Goal: Task Accomplishment & Management: Complete application form

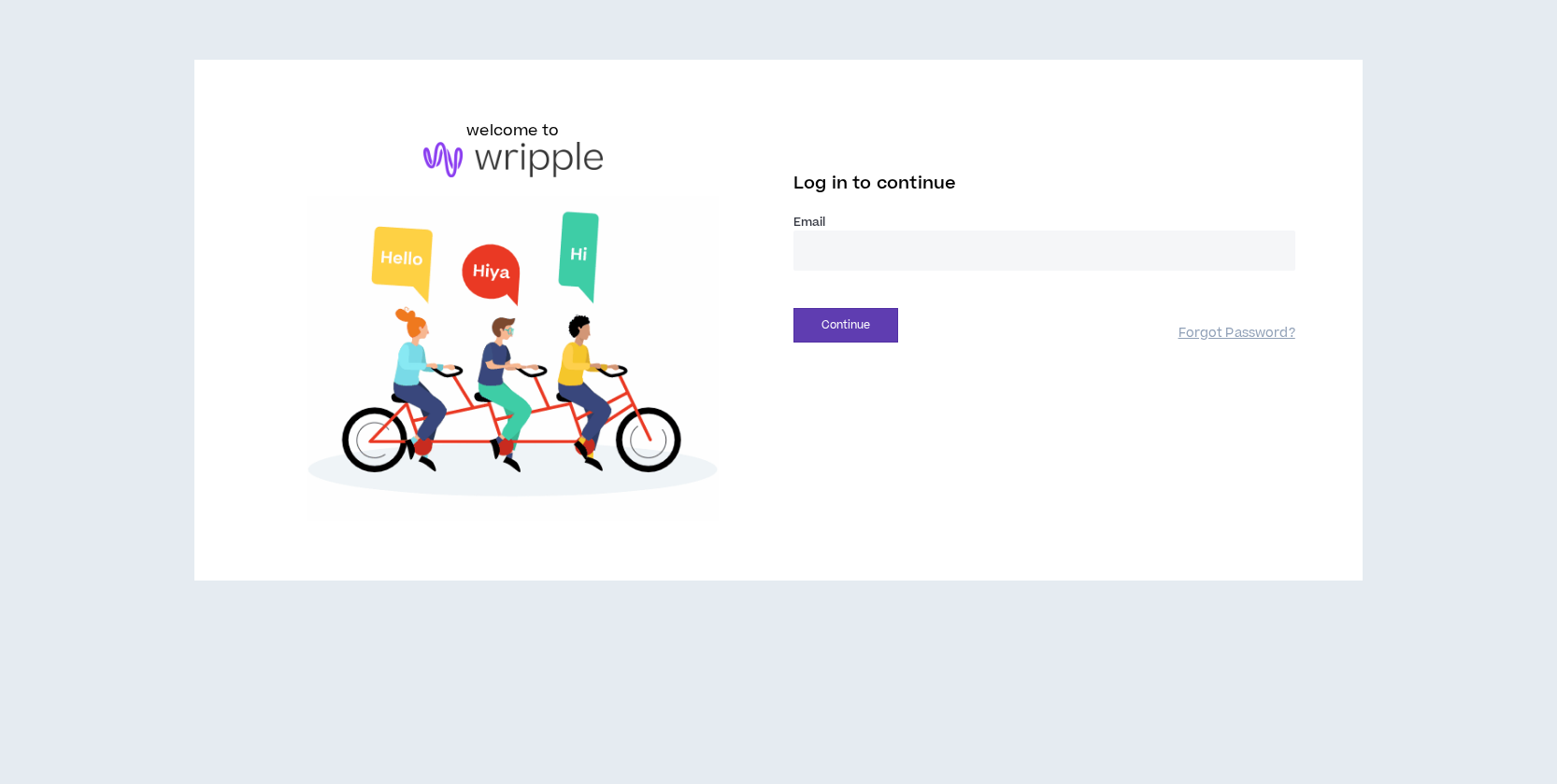
click at [853, 249] on input "email" at bounding box center [1044, 251] width 502 height 40
type input "**********"
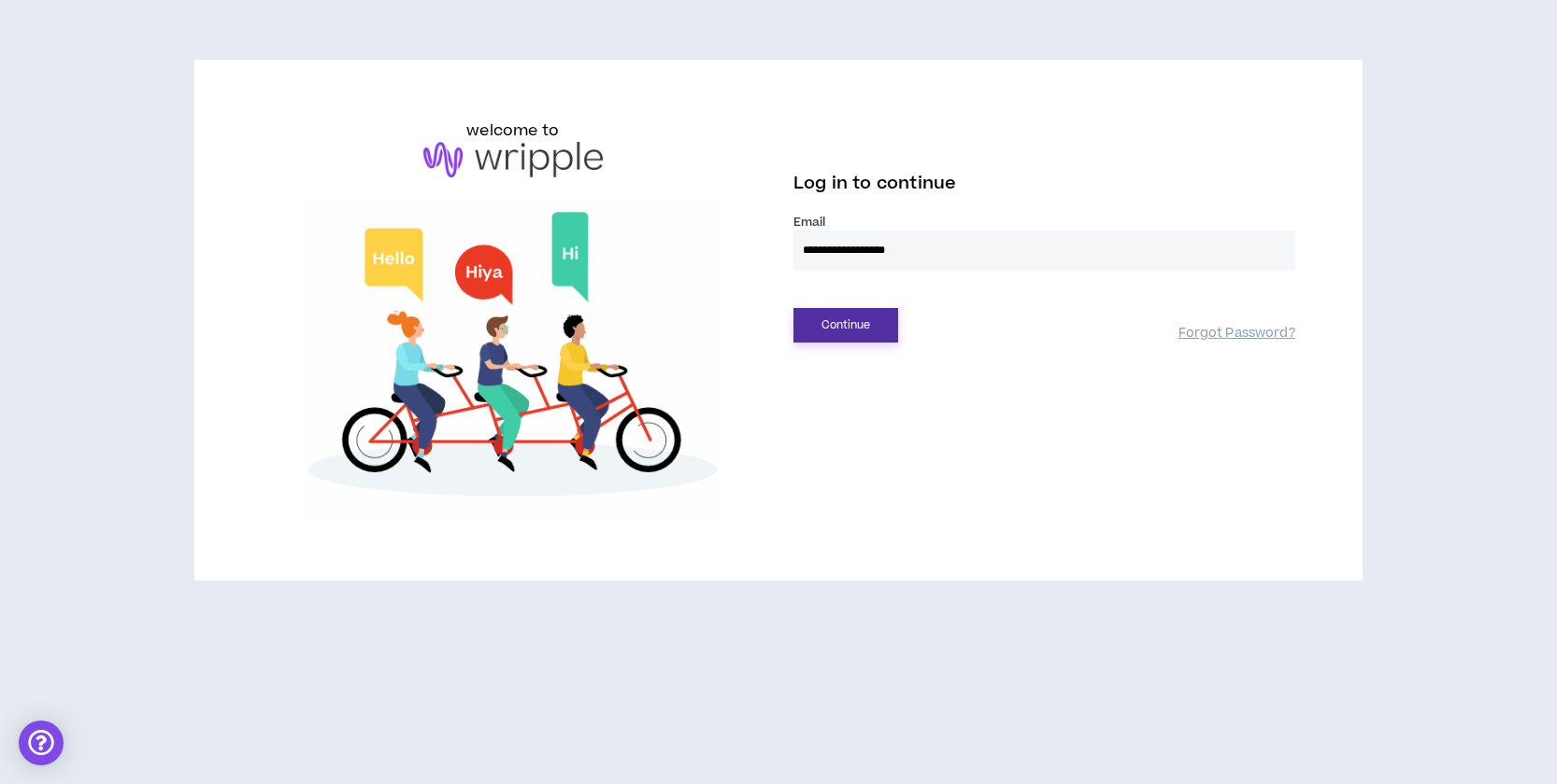
click at [841, 332] on button "Continue" at bounding box center [845, 326] width 105 height 35
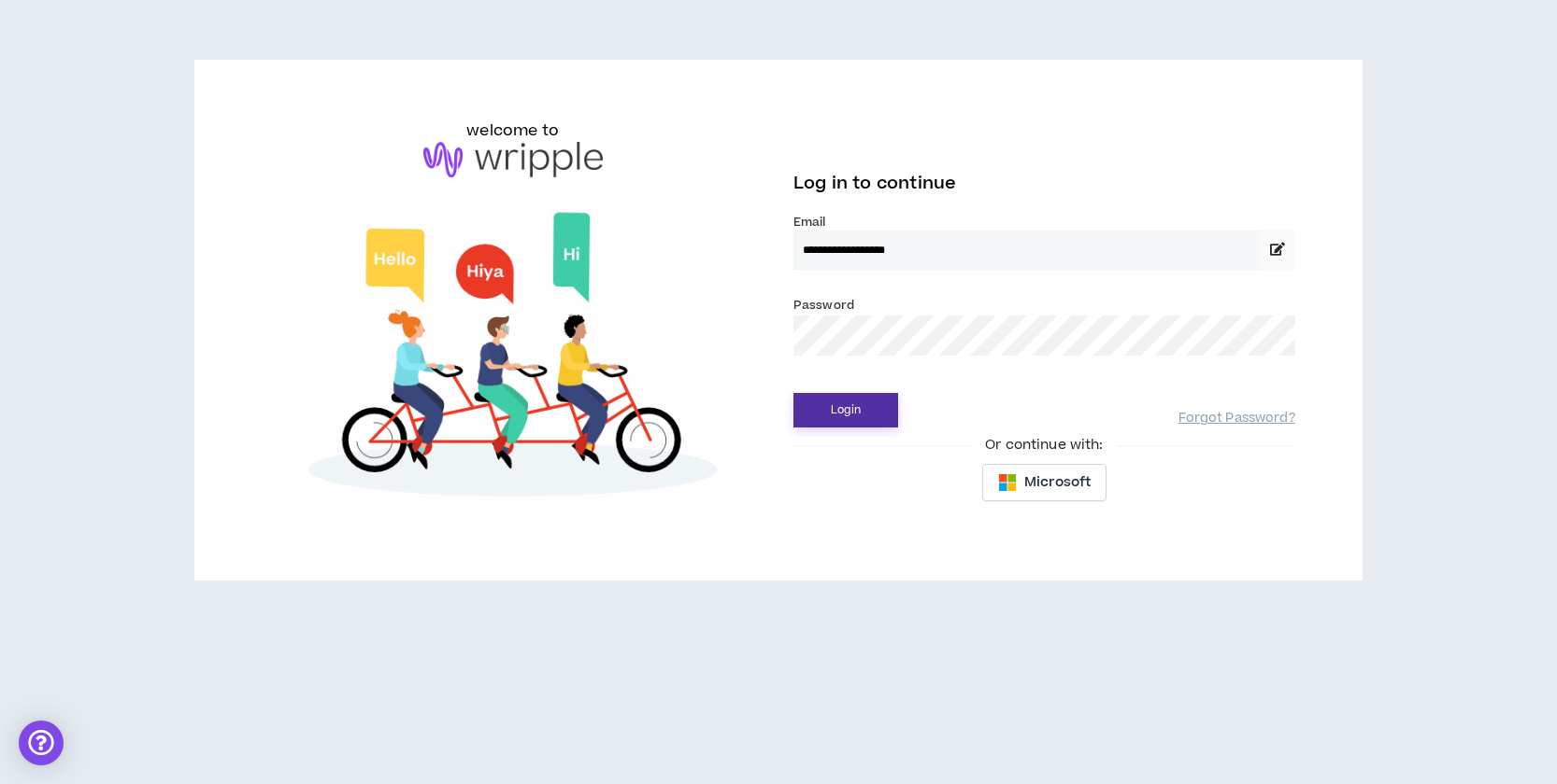
click at [846, 414] on button "Login" at bounding box center [845, 410] width 105 height 35
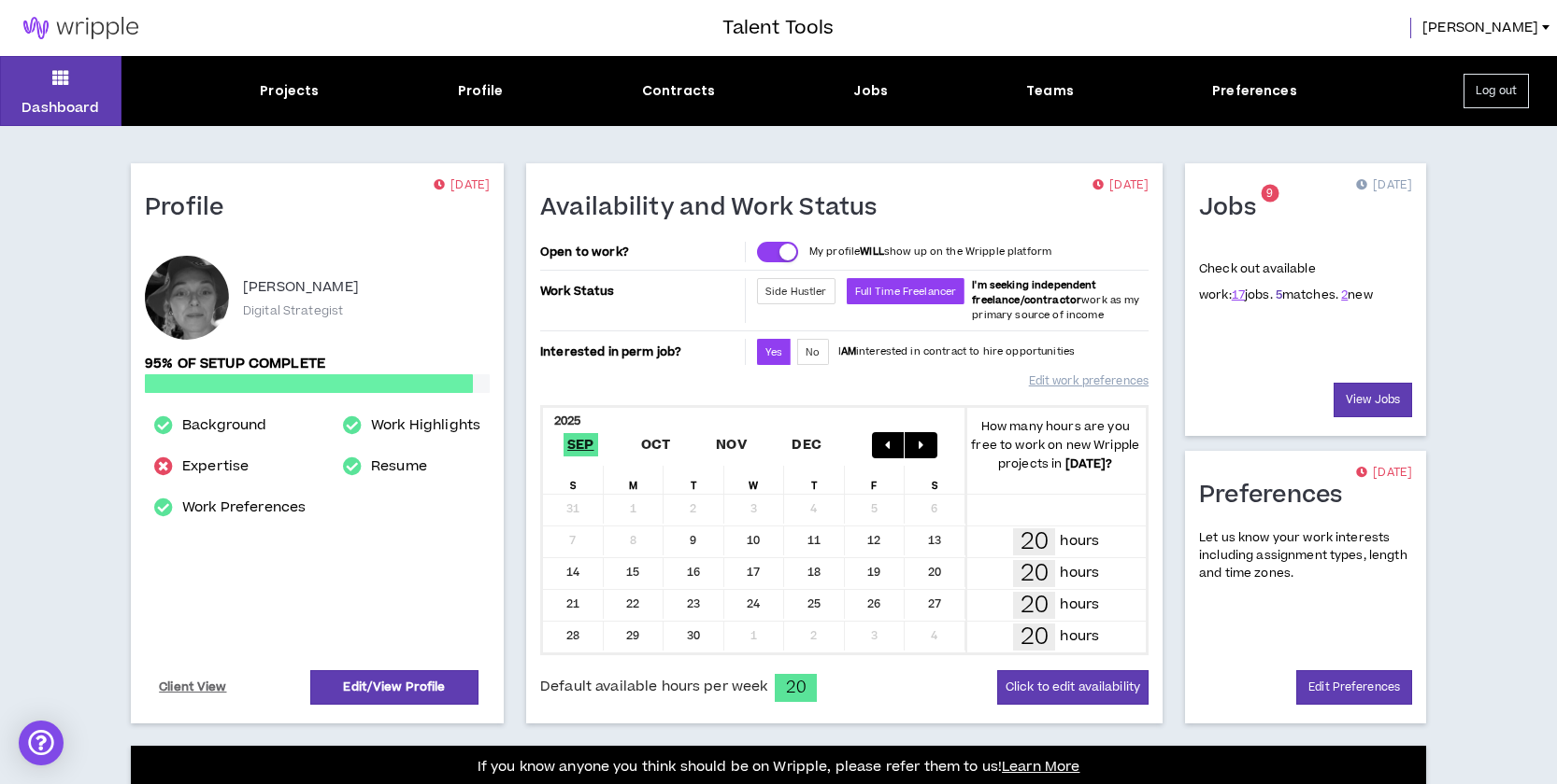
click at [1275, 294] on link "5" at bounding box center [1278, 295] width 7 height 17
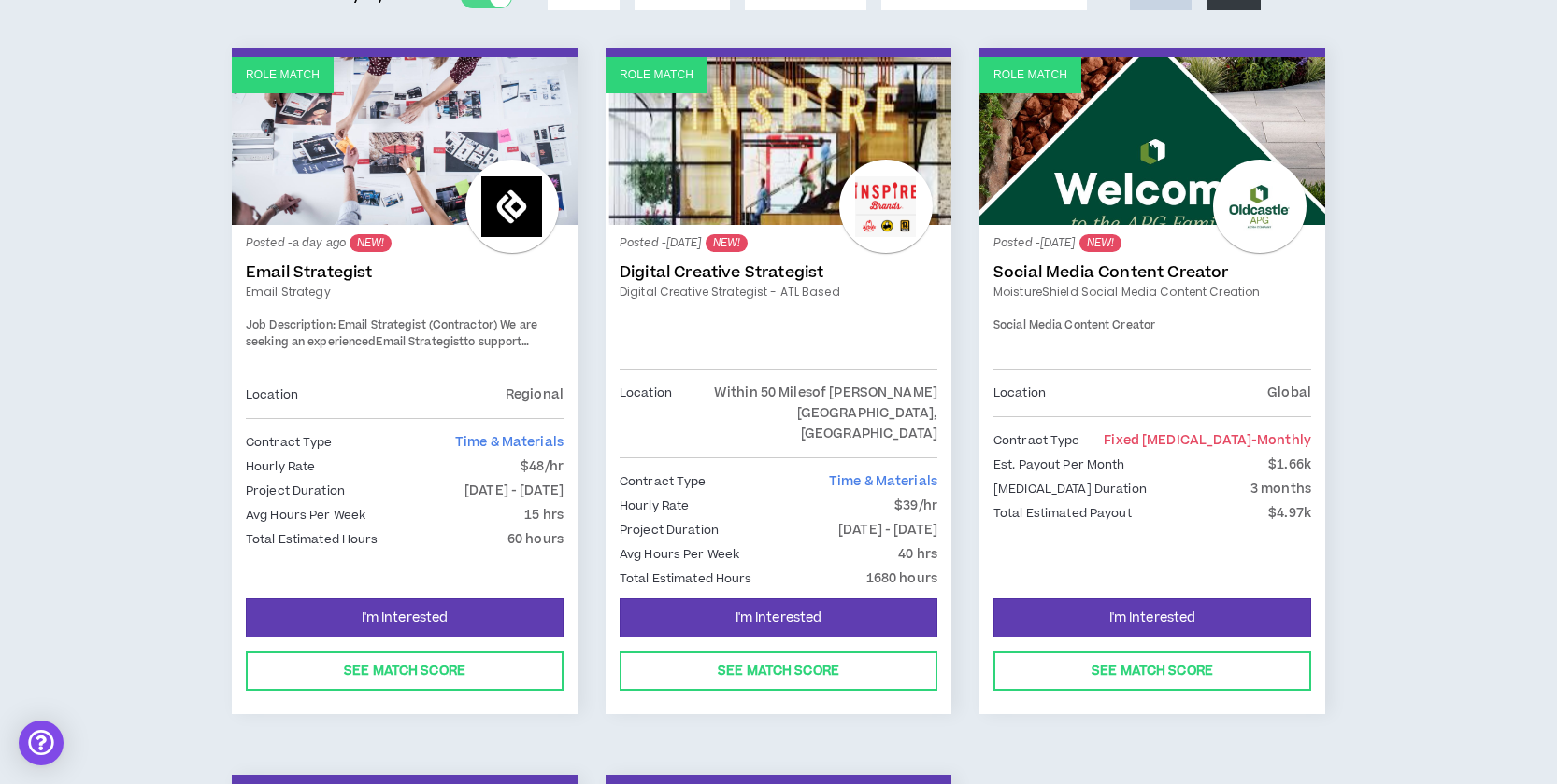
scroll to position [274, 0]
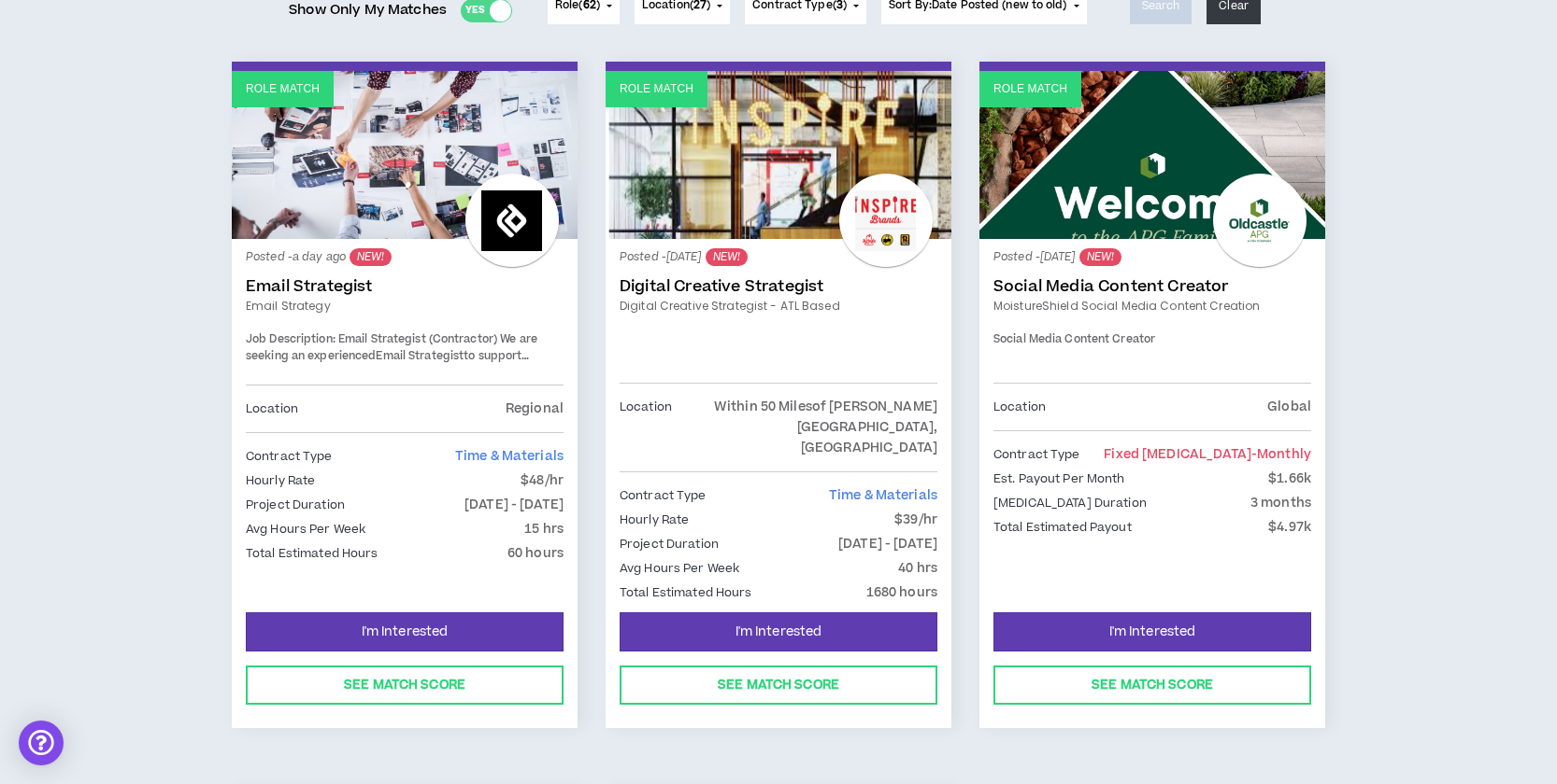
click at [748, 284] on link "Digital Creative Strategist" at bounding box center [778, 287] width 318 height 19
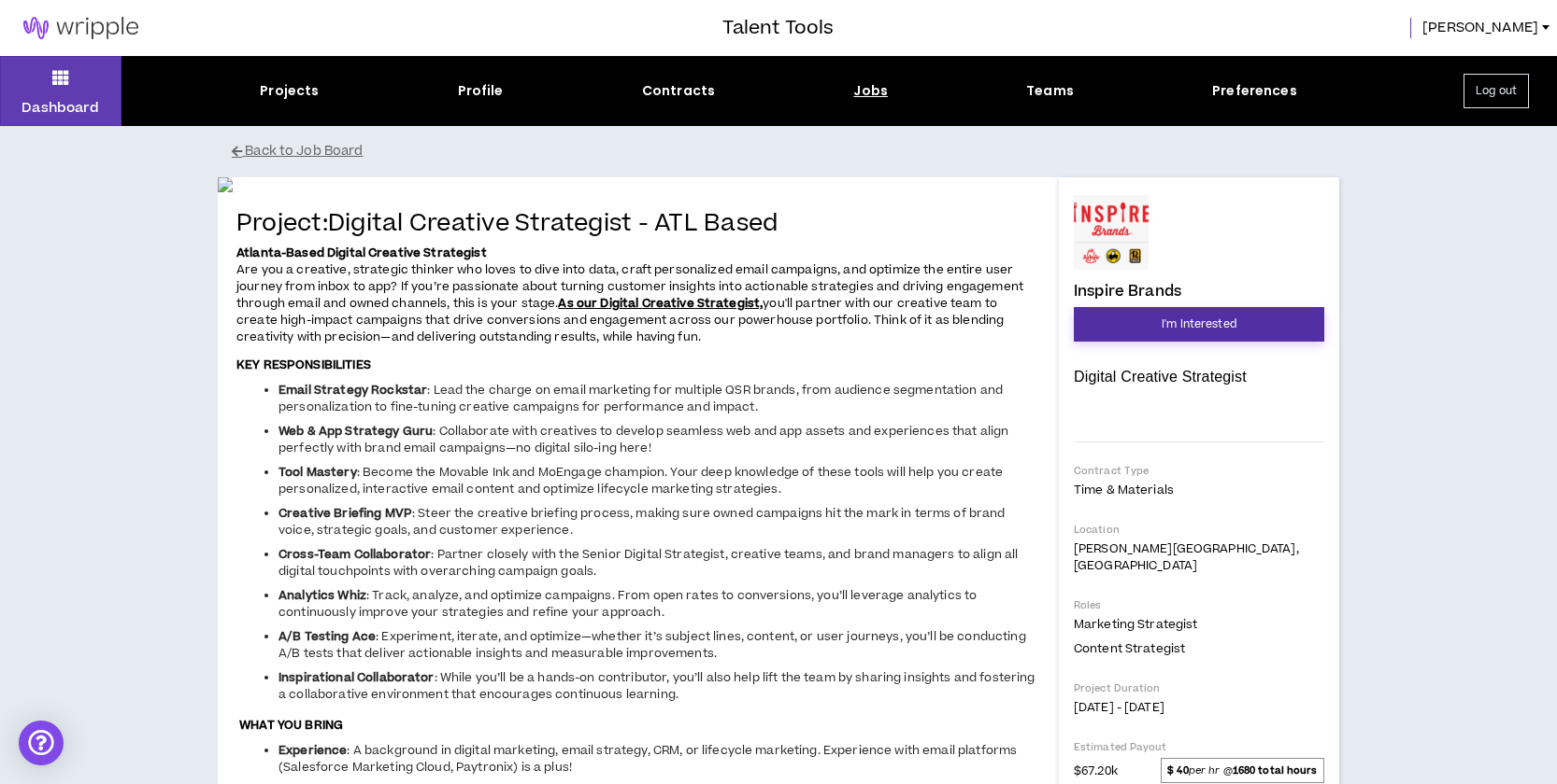
click at [1177, 330] on span "I'm Interested" at bounding box center [1198, 325] width 75 height 18
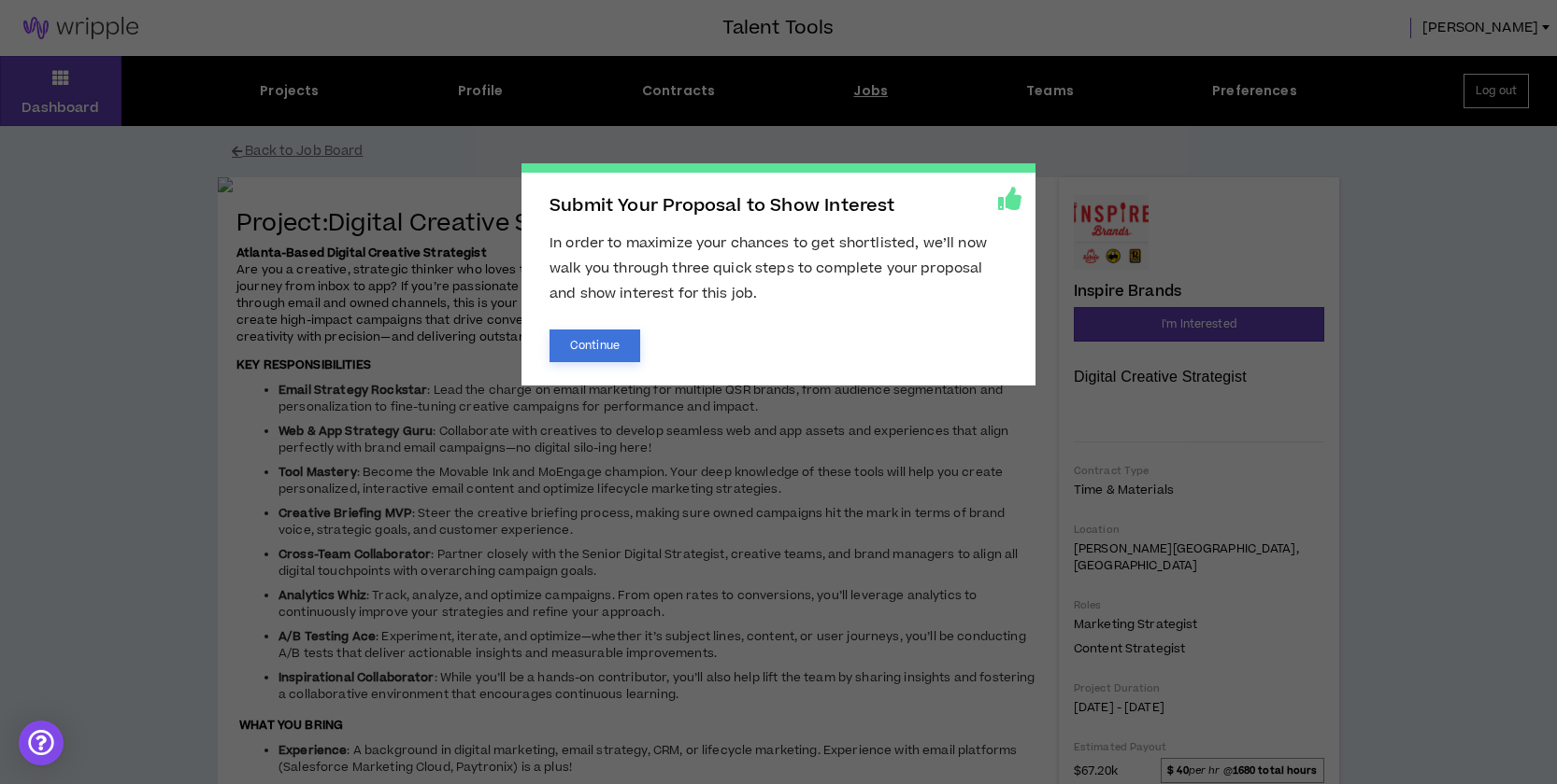
click at [583, 347] on button "Continue" at bounding box center [595, 346] width 91 height 33
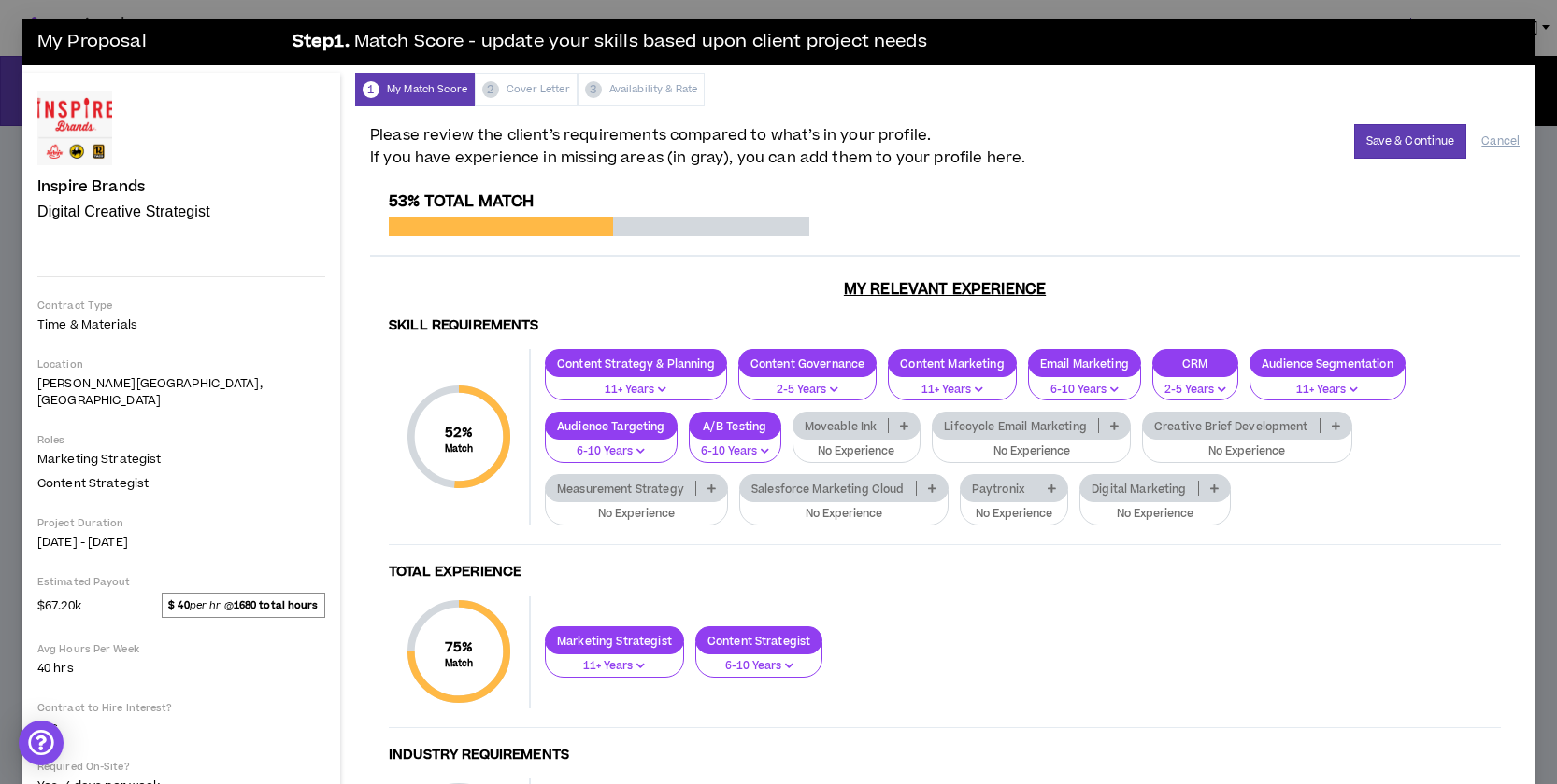
click at [761, 450] on icon "button" at bounding box center [765, 450] width 8 height 9
click at [525, 547] on span "11+ Years" at bounding box center [521, 548] width 69 height 21
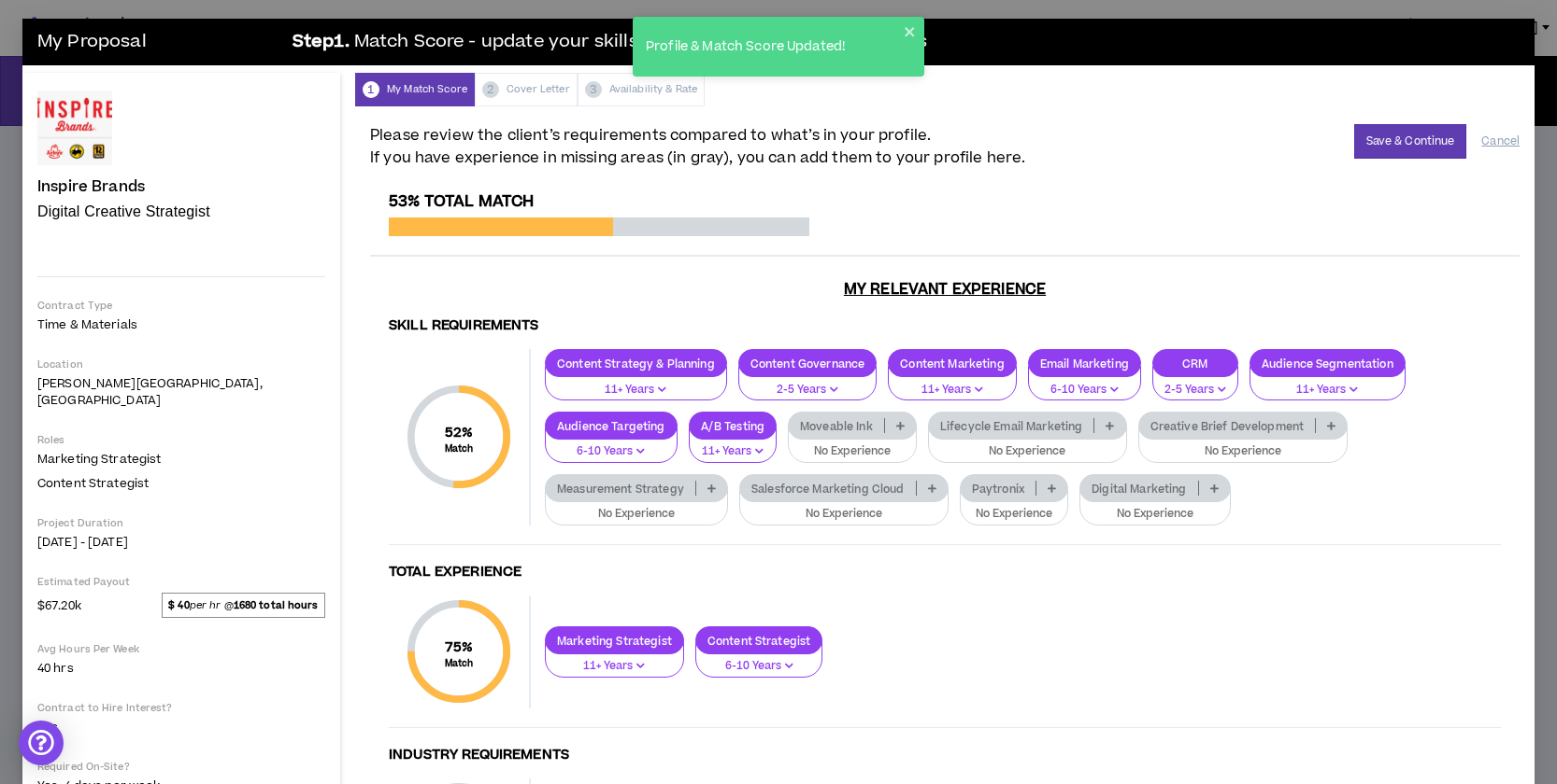
click at [1217, 385] on icon "button" at bounding box center [1221, 389] width 8 height 9
click at [1127, 450] on span "6-10 Years" at bounding box center [1126, 454] width 63 height 21
click at [1327, 425] on icon at bounding box center [1331, 425] width 8 height 9
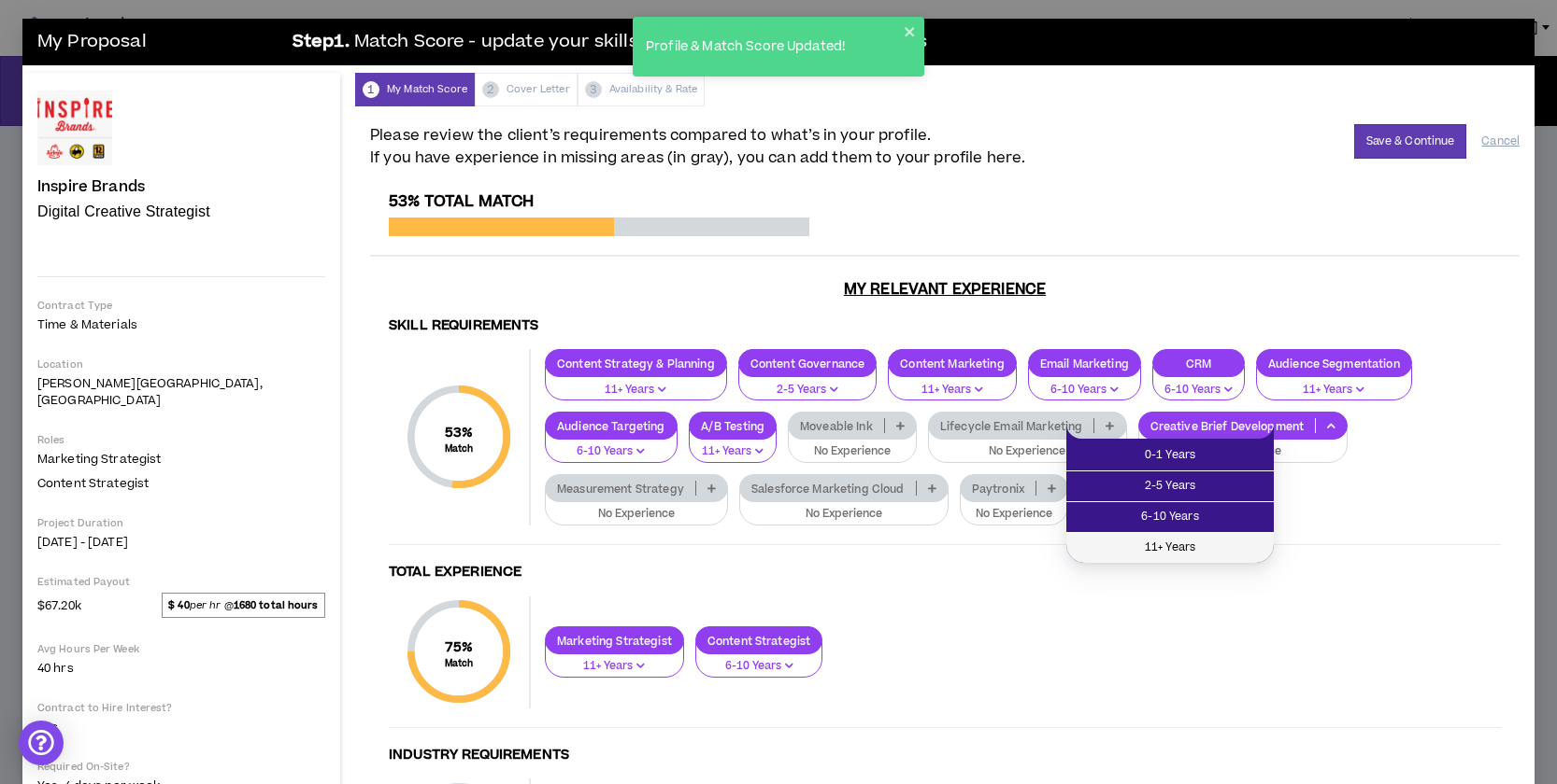
click at [1189, 539] on span "11+ Years" at bounding box center [1169, 548] width 185 height 21
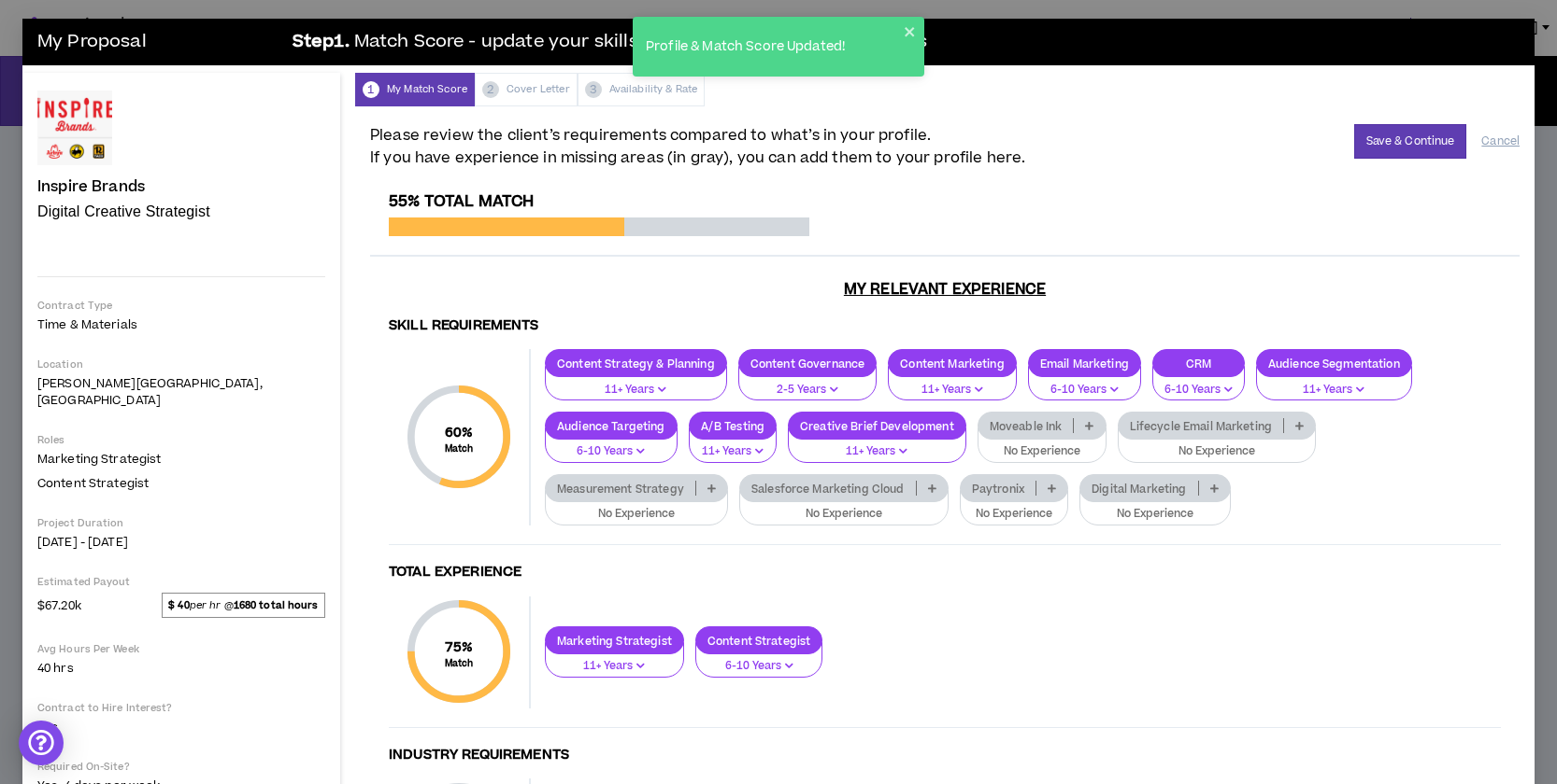
click at [716, 483] on icon at bounding box center [712, 487] width 8 height 9
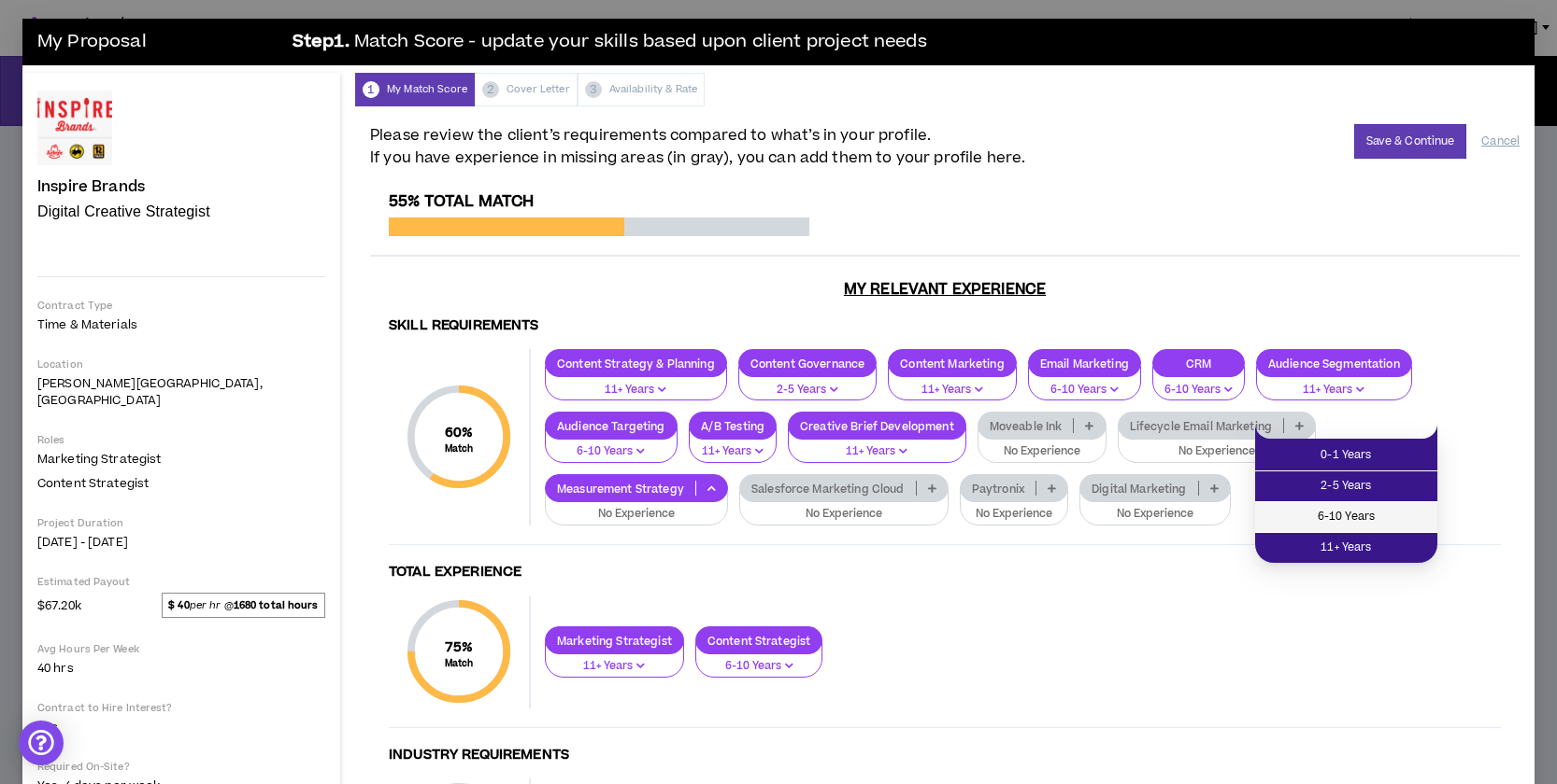
click at [1387, 509] on span "6-10 Years" at bounding box center [1346, 517] width 160 height 21
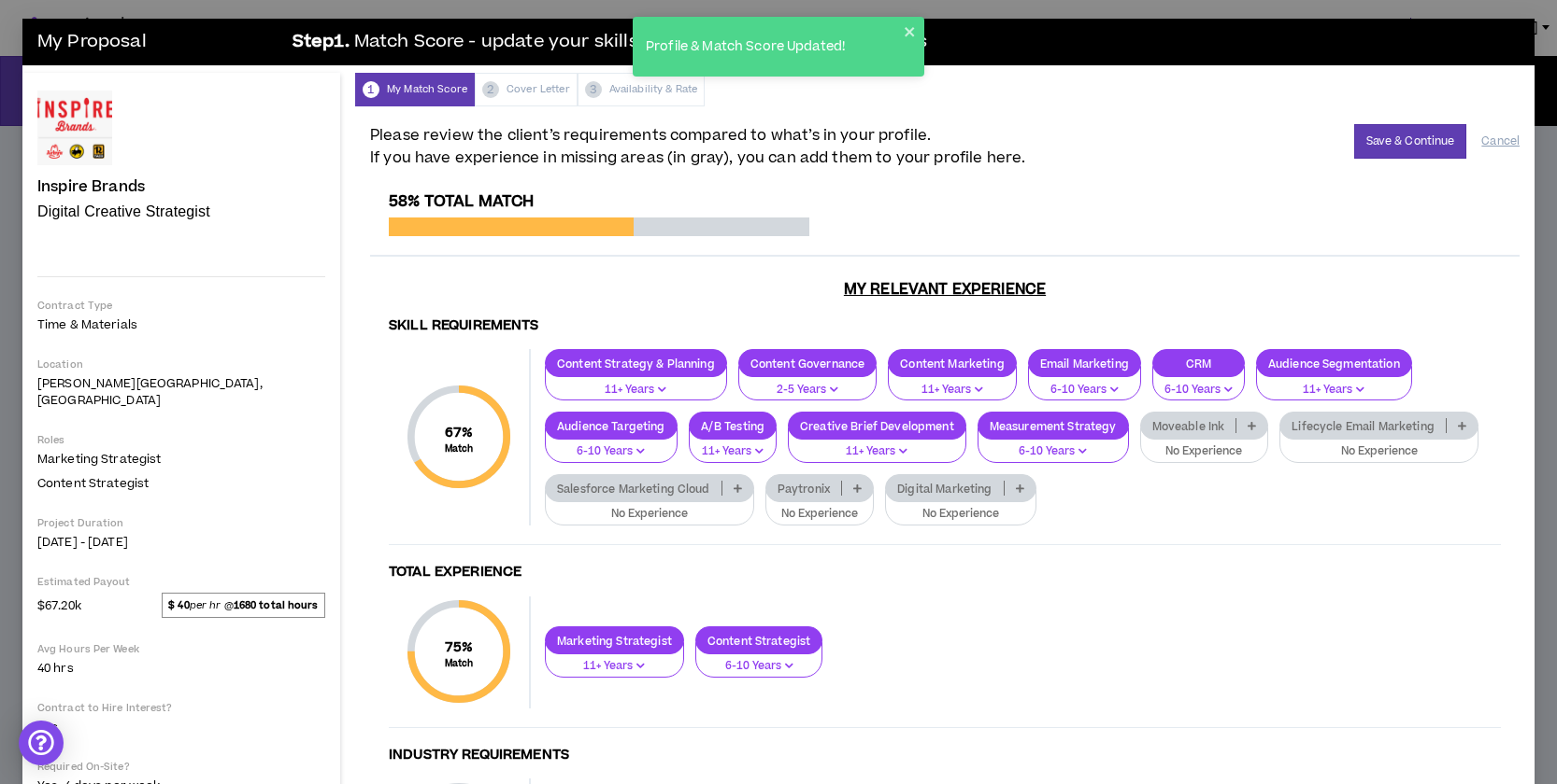
click at [1015, 491] on icon at bounding box center [1019, 487] width 8 height 9
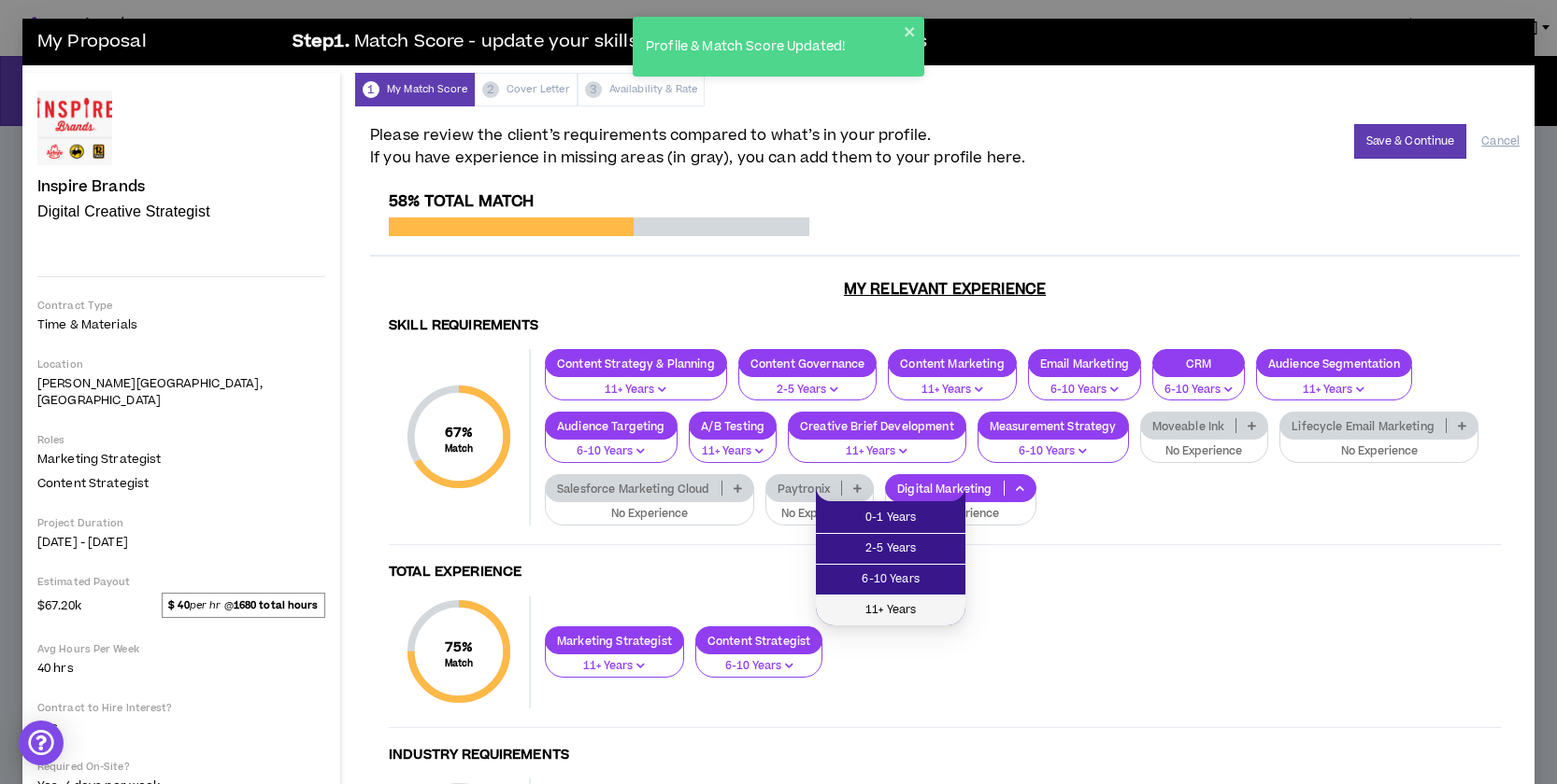
click at [911, 606] on span "11+ Years" at bounding box center [889, 610] width 127 height 21
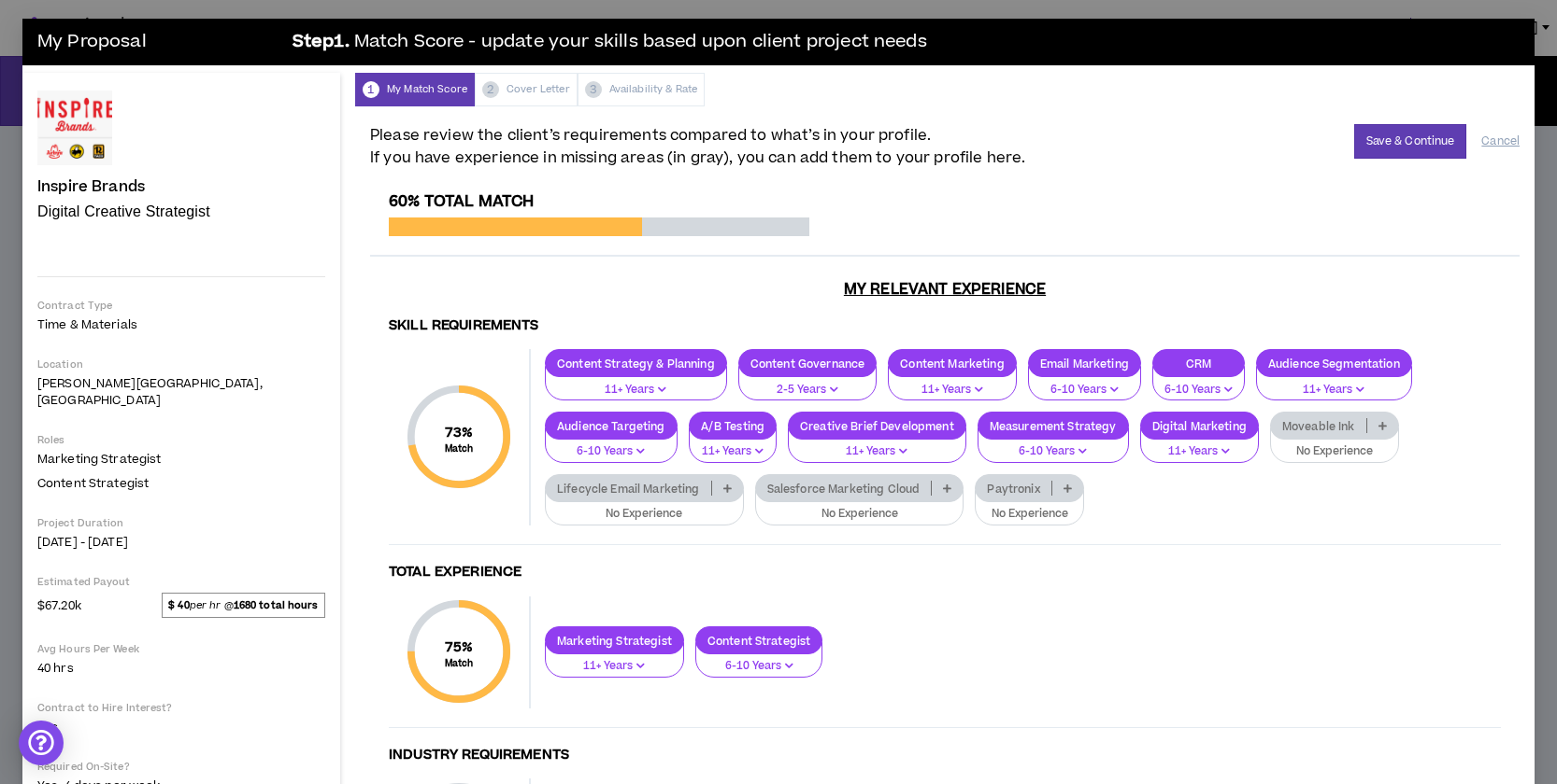
click at [942, 491] on icon at bounding box center [946, 487] width 8 height 9
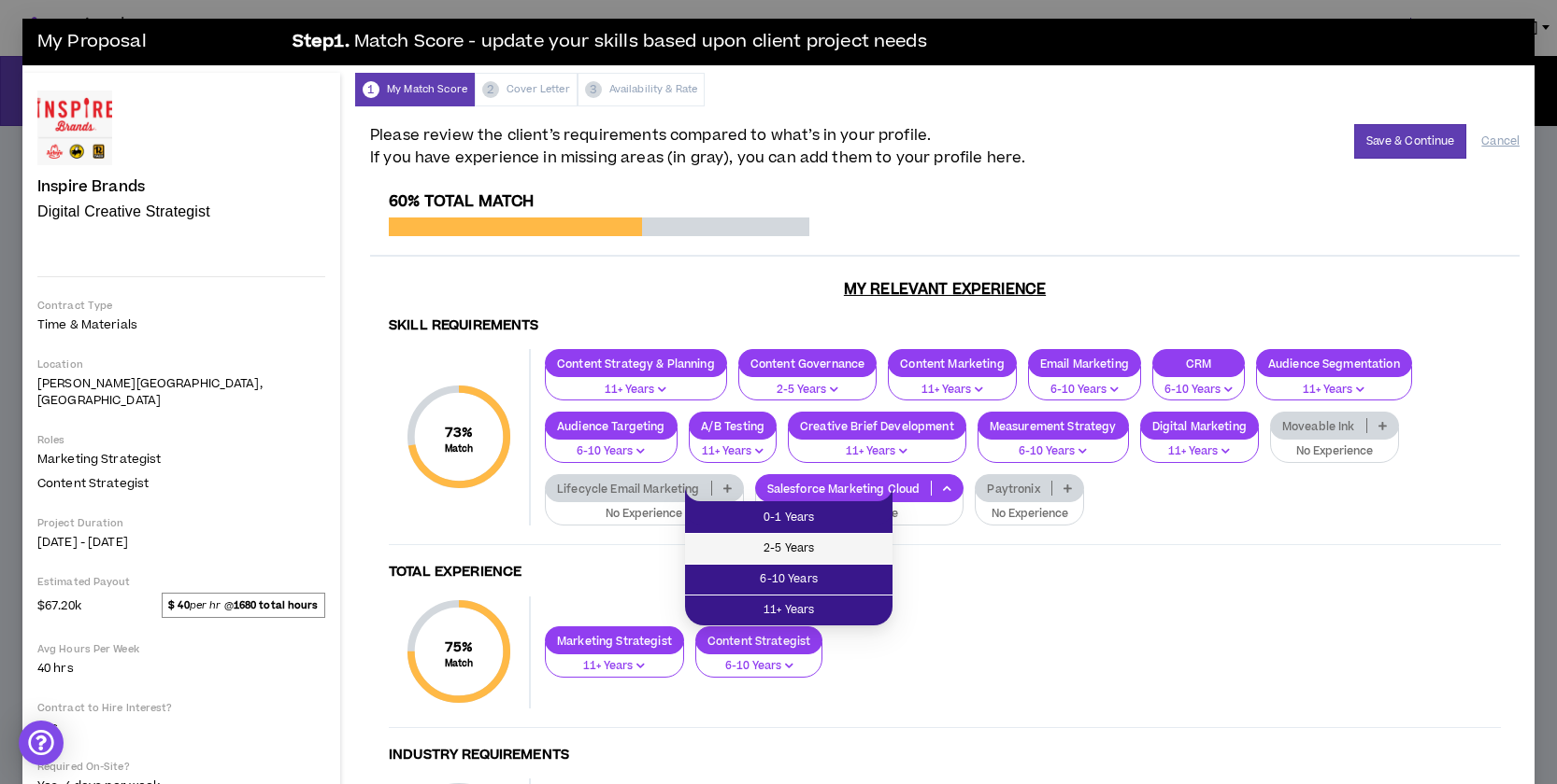
click at [839, 548] on span "2-5 Years" at bounding box center [788, 549] width 185 height 21
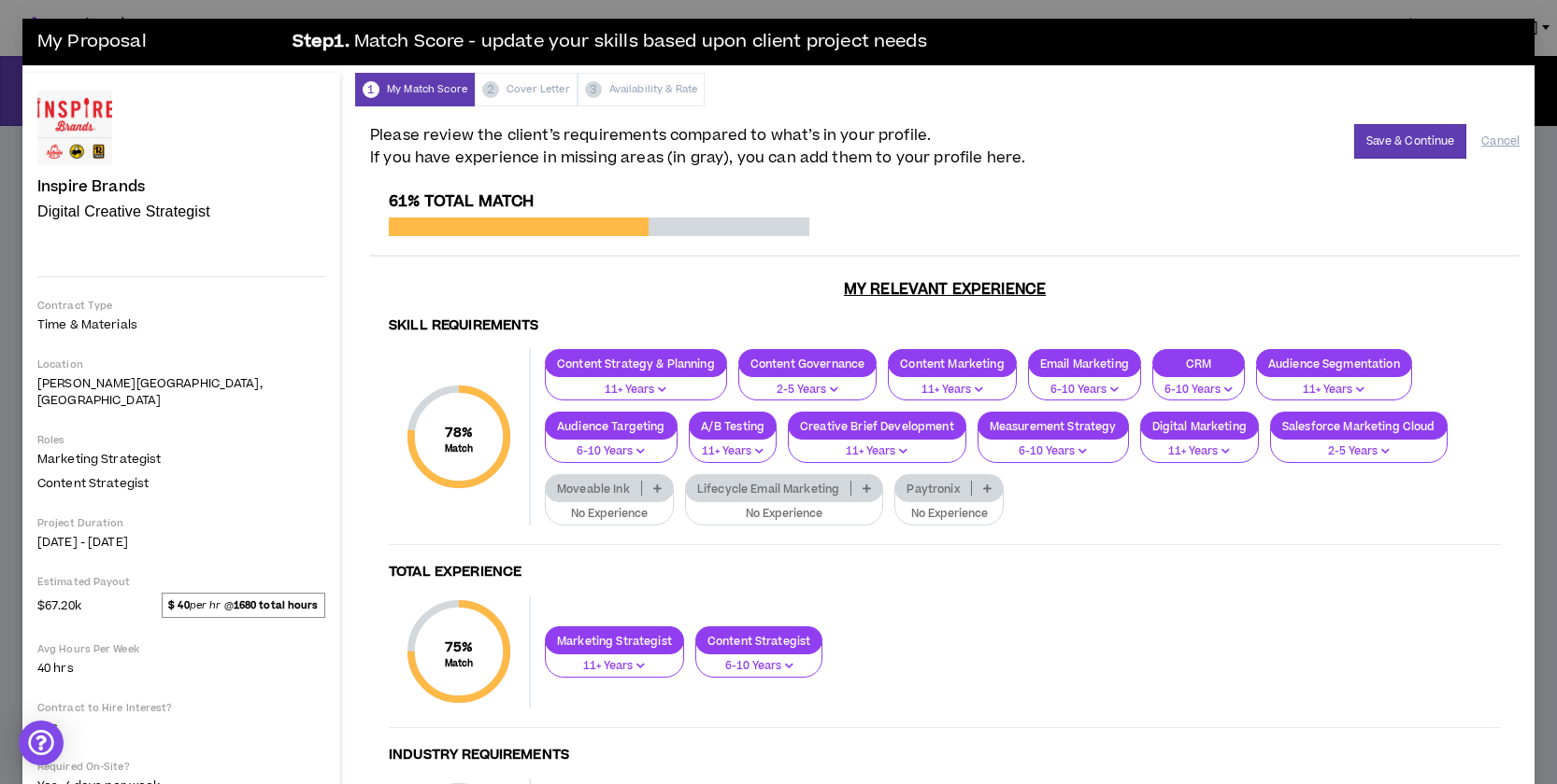
click at [862, 485] on icon at bounding box center [866, 487] width 8 height 9
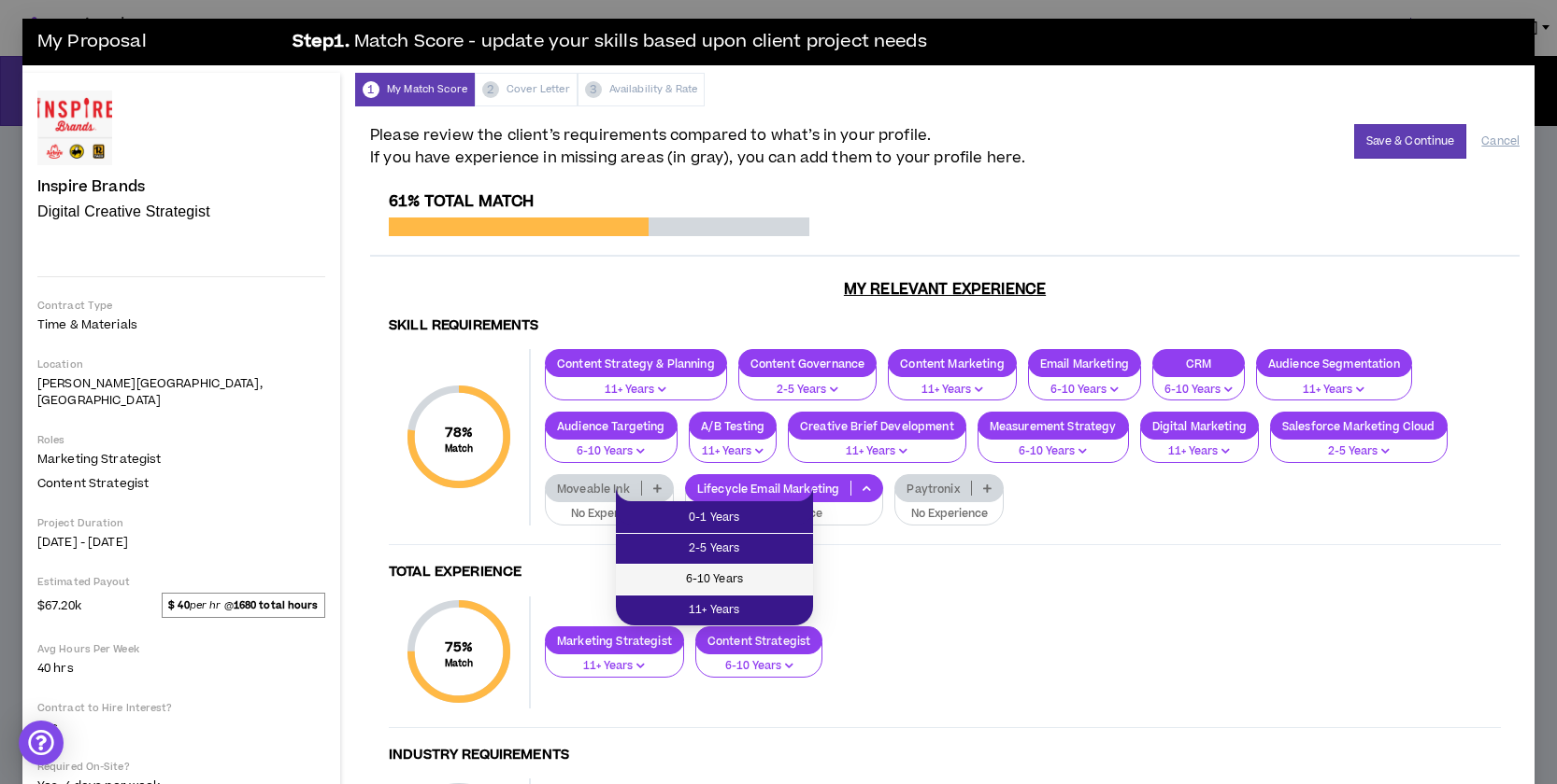
click at [747, 576] on span "6-10 Years" at bounding box center [714, 579] width 175 height 21
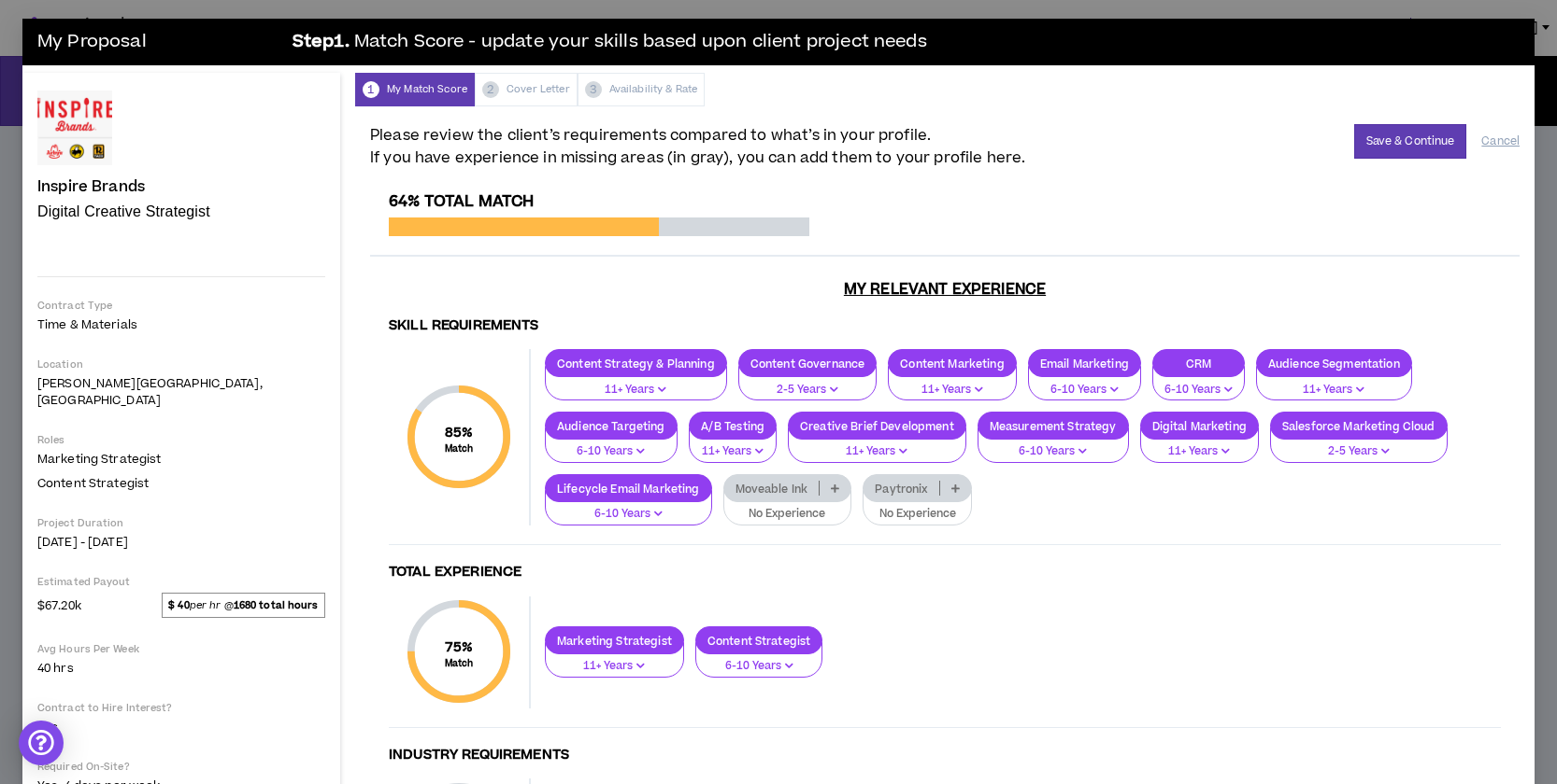
click at [951, 490] on icon at bounding box center [955, 487] width 8 height 9
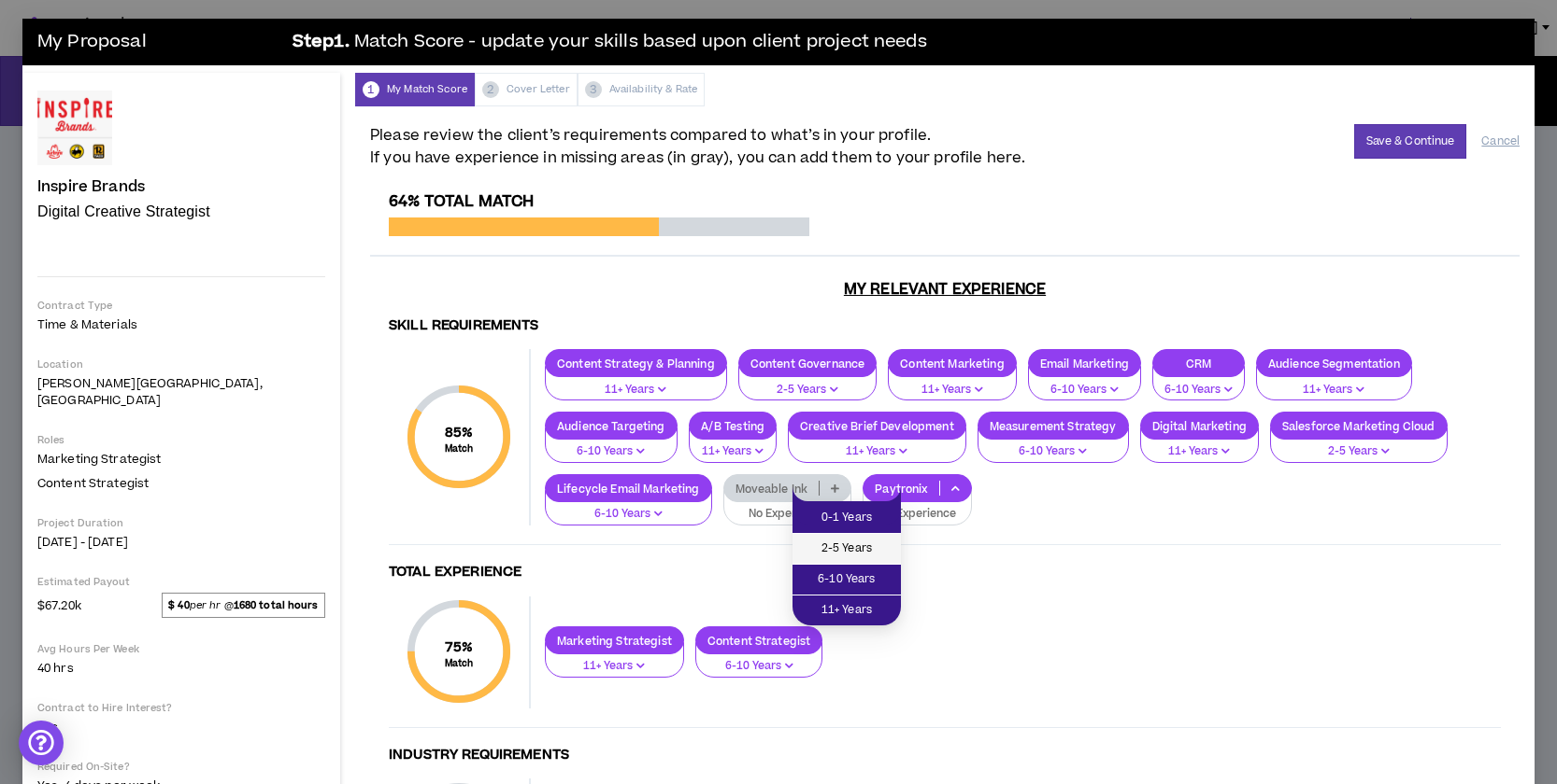
click at [864, 547] on span "2-5 Years" at bounding box center [846, 549] width 86 height 21
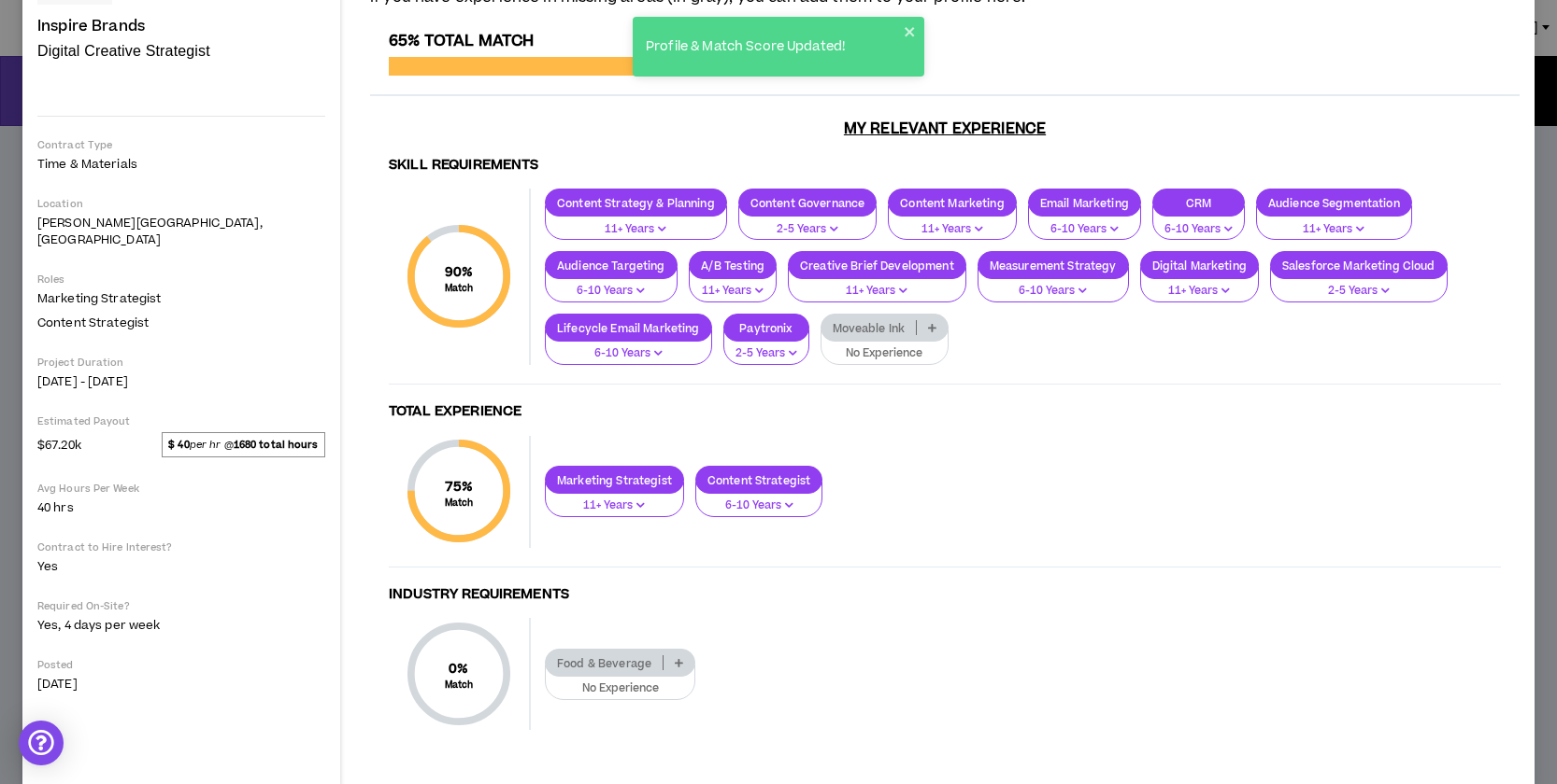
scroll to position [184, 0]
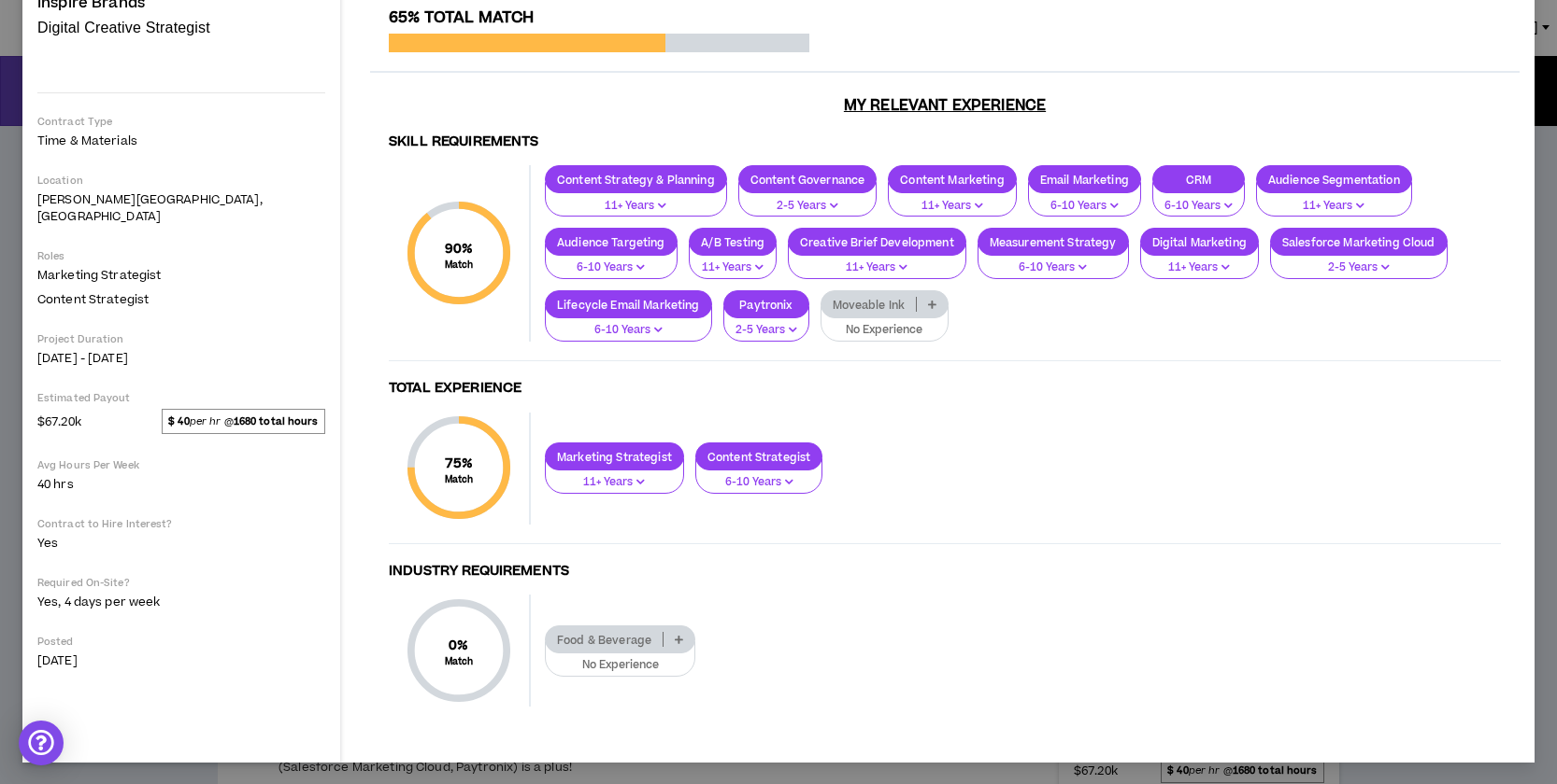
click at [675, 638] on icon at bounding box center [679, 639] width 8 height 9
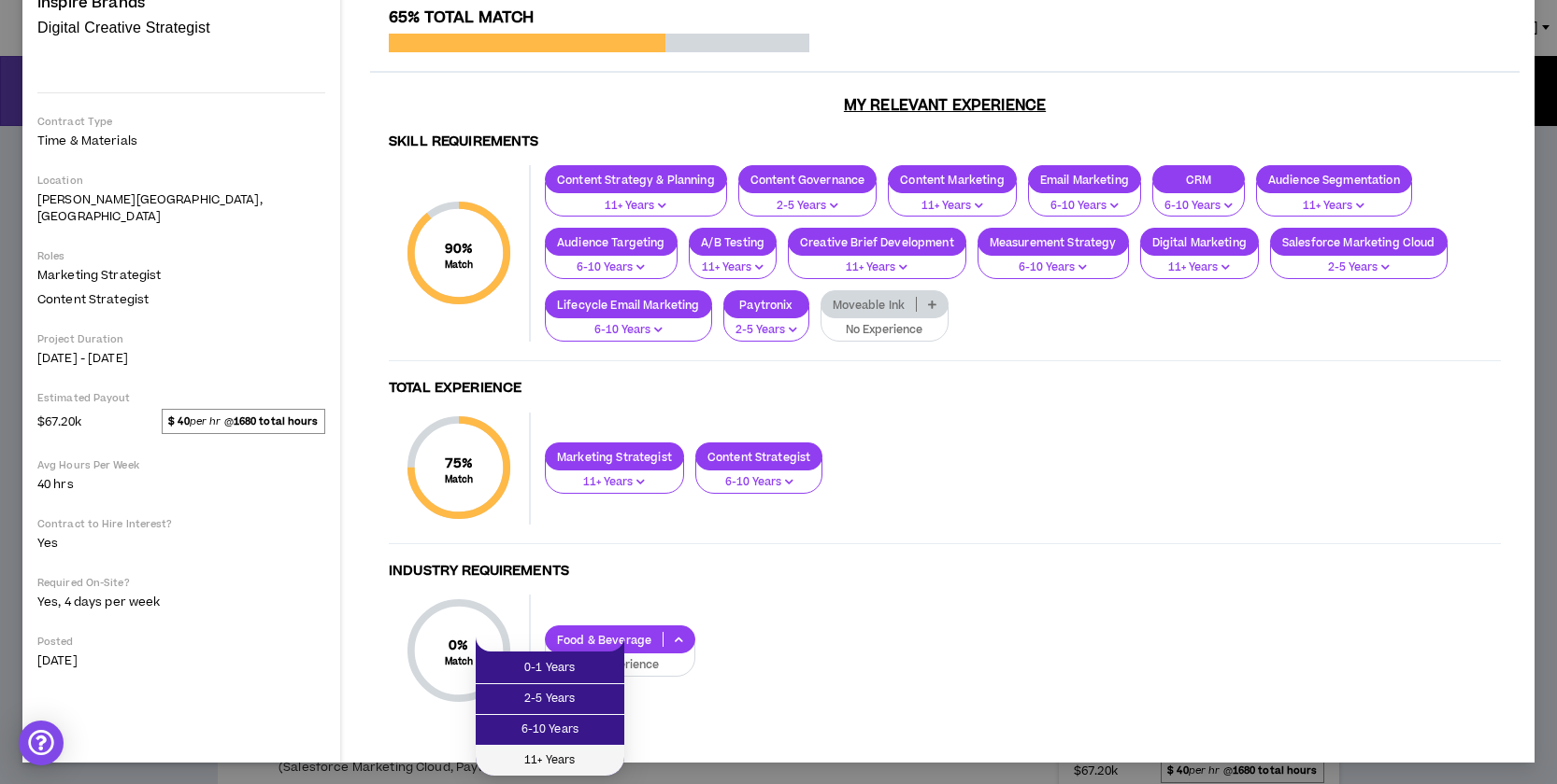
click at [581, 763] on span "11+ Years" at bounding box center [550, 761] width 126 height 21
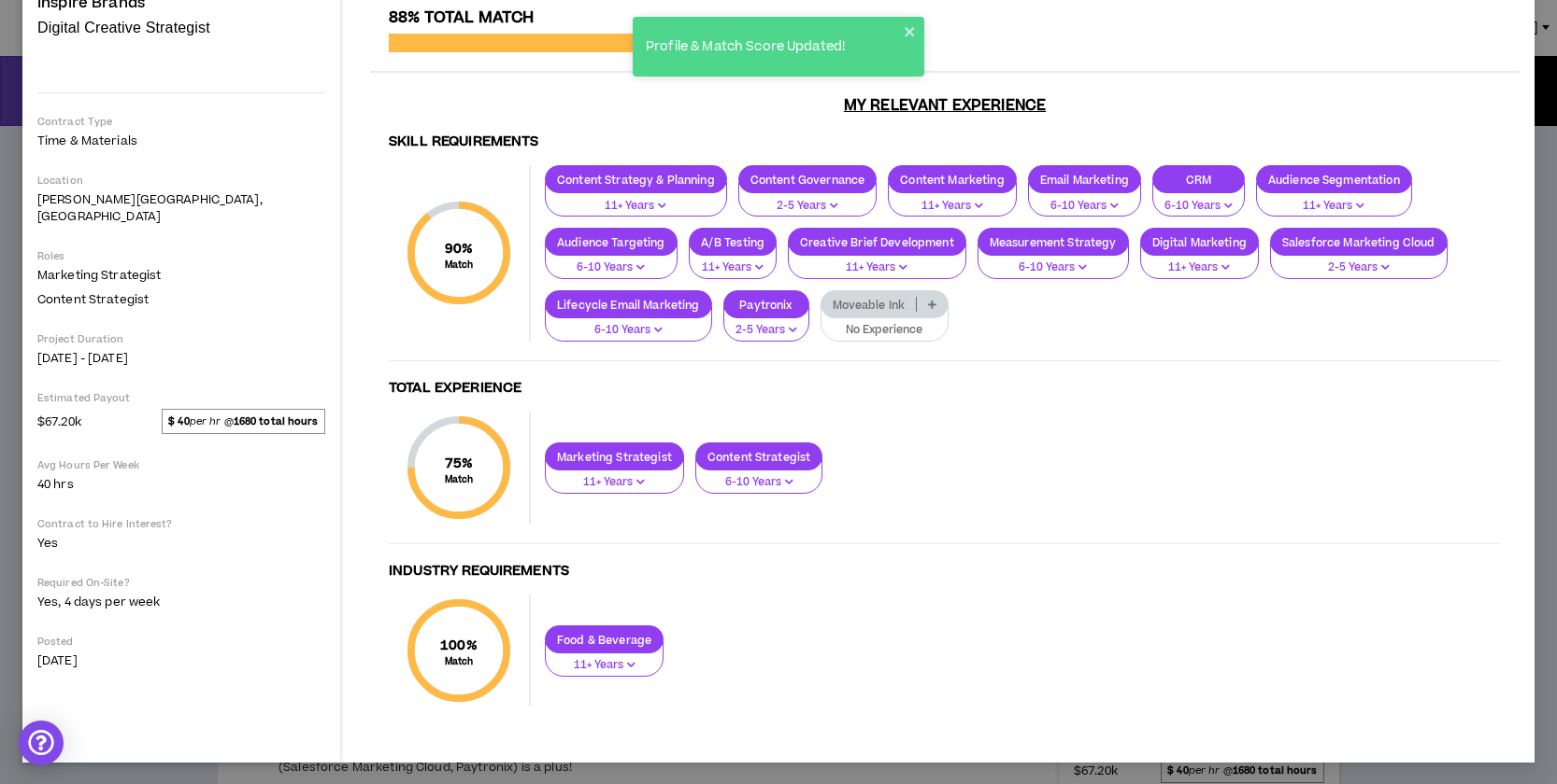
scroll to position [0, 0]
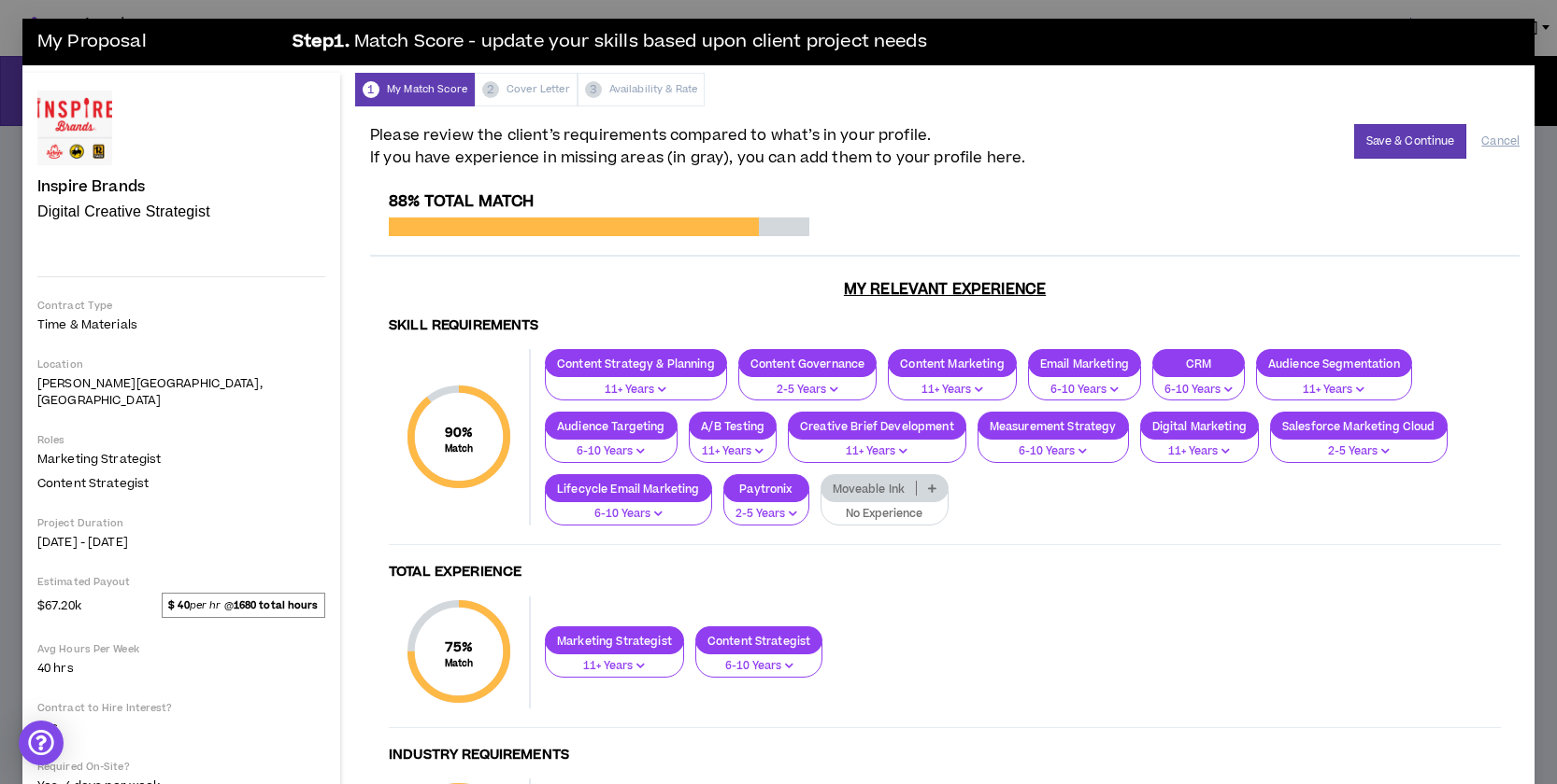
click at [784, 668] on icon "button" at bounding box center [788, 665] width 8 height 9
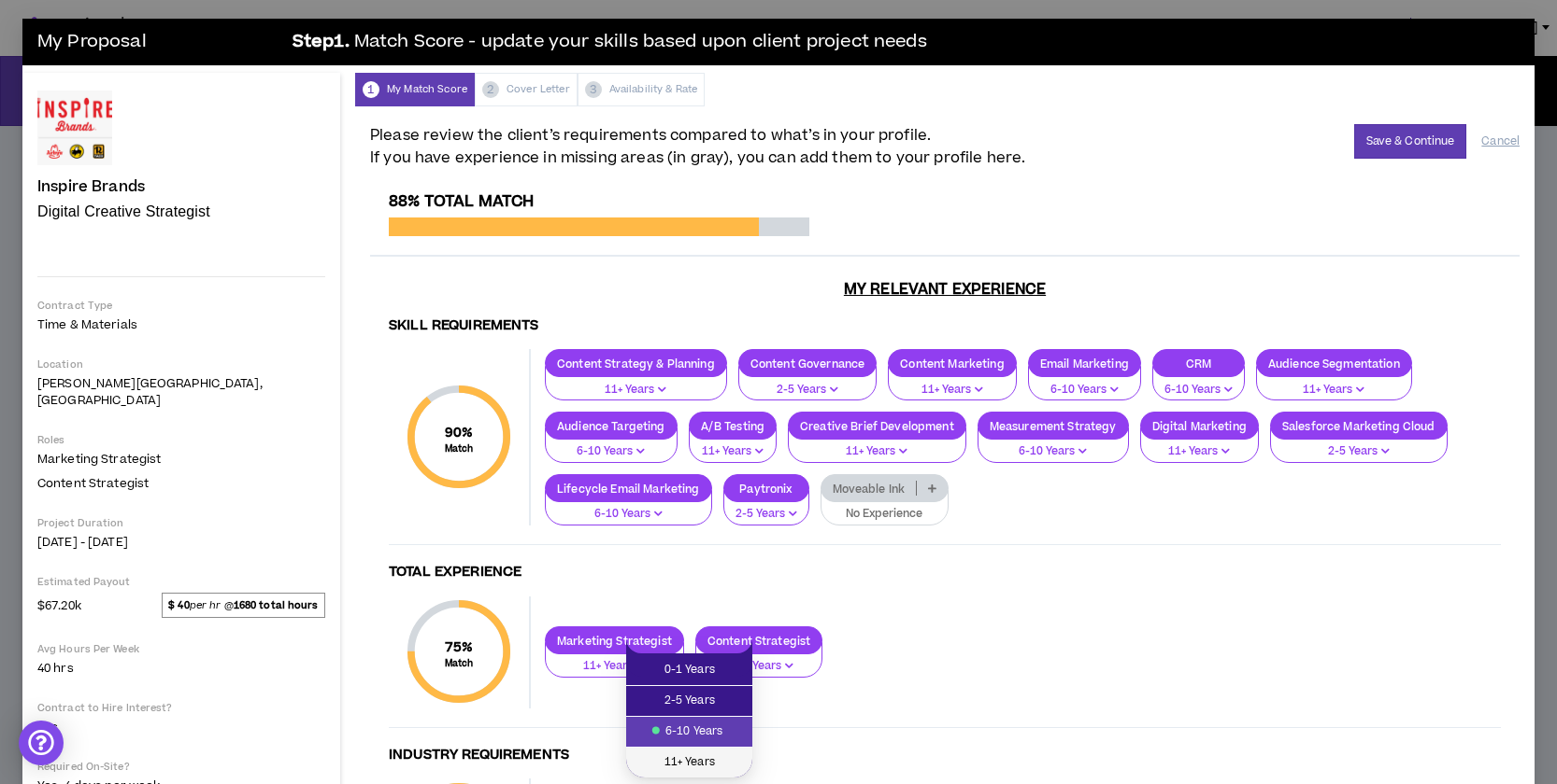
click at [697, 758] on span "11+ Years" at bounding box center [690, 763] width 104 height 21
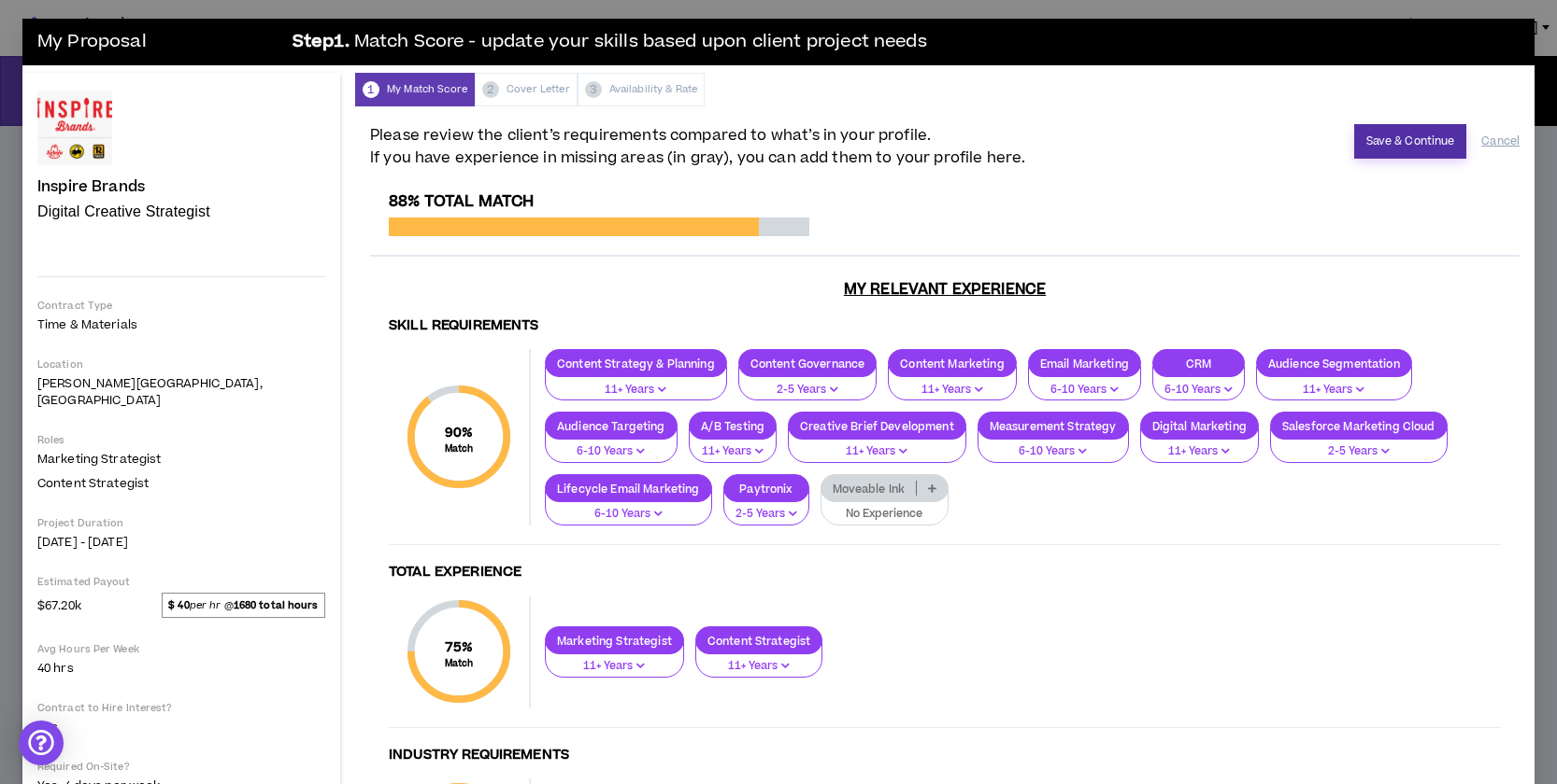
click at [1388, 145] on button "Save & Continue" at bounding box center [1410, 141] width 113 height 35
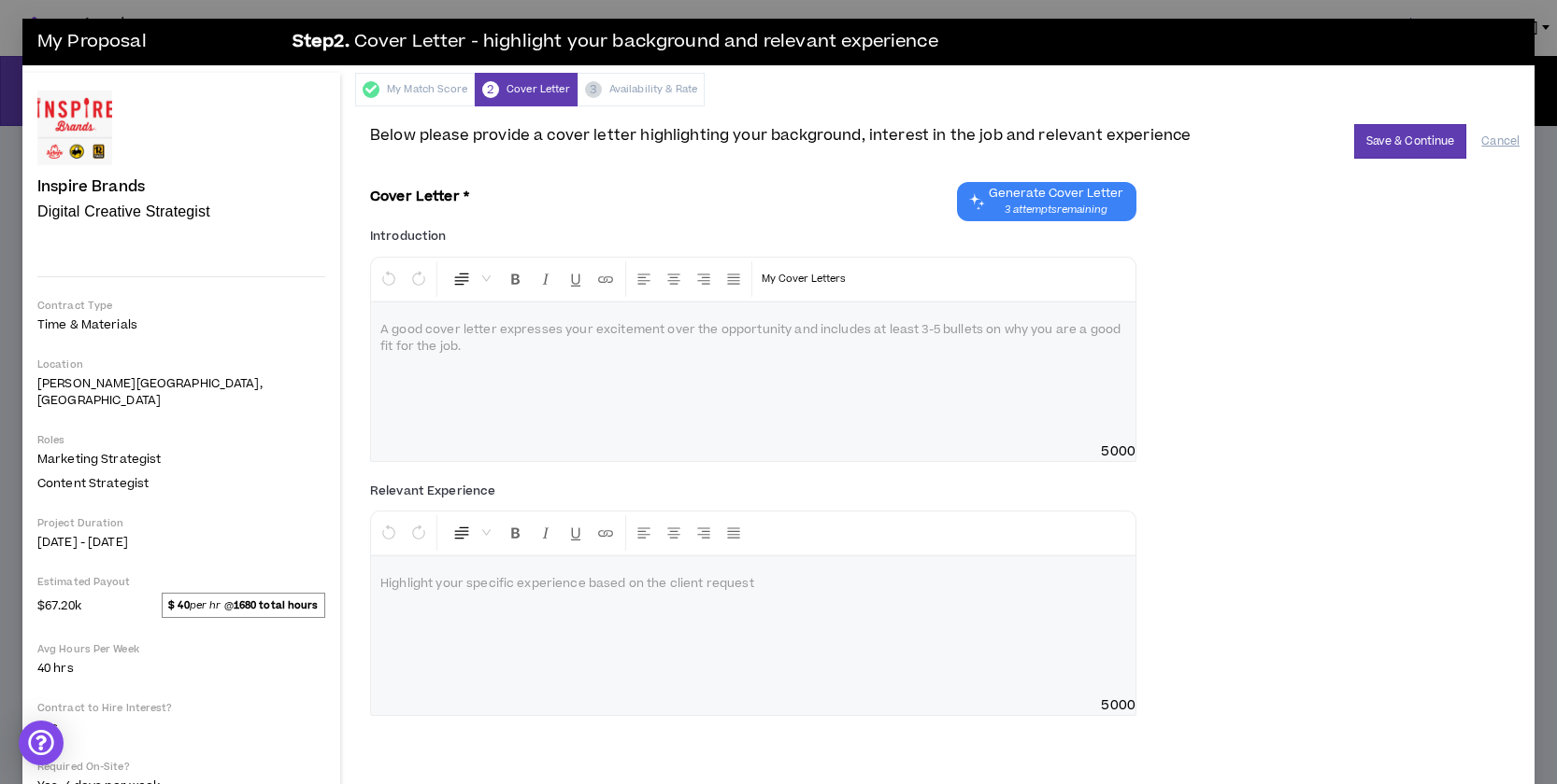
click at [381, 327] on p at bounding box center [754, 331] width 746 height 19
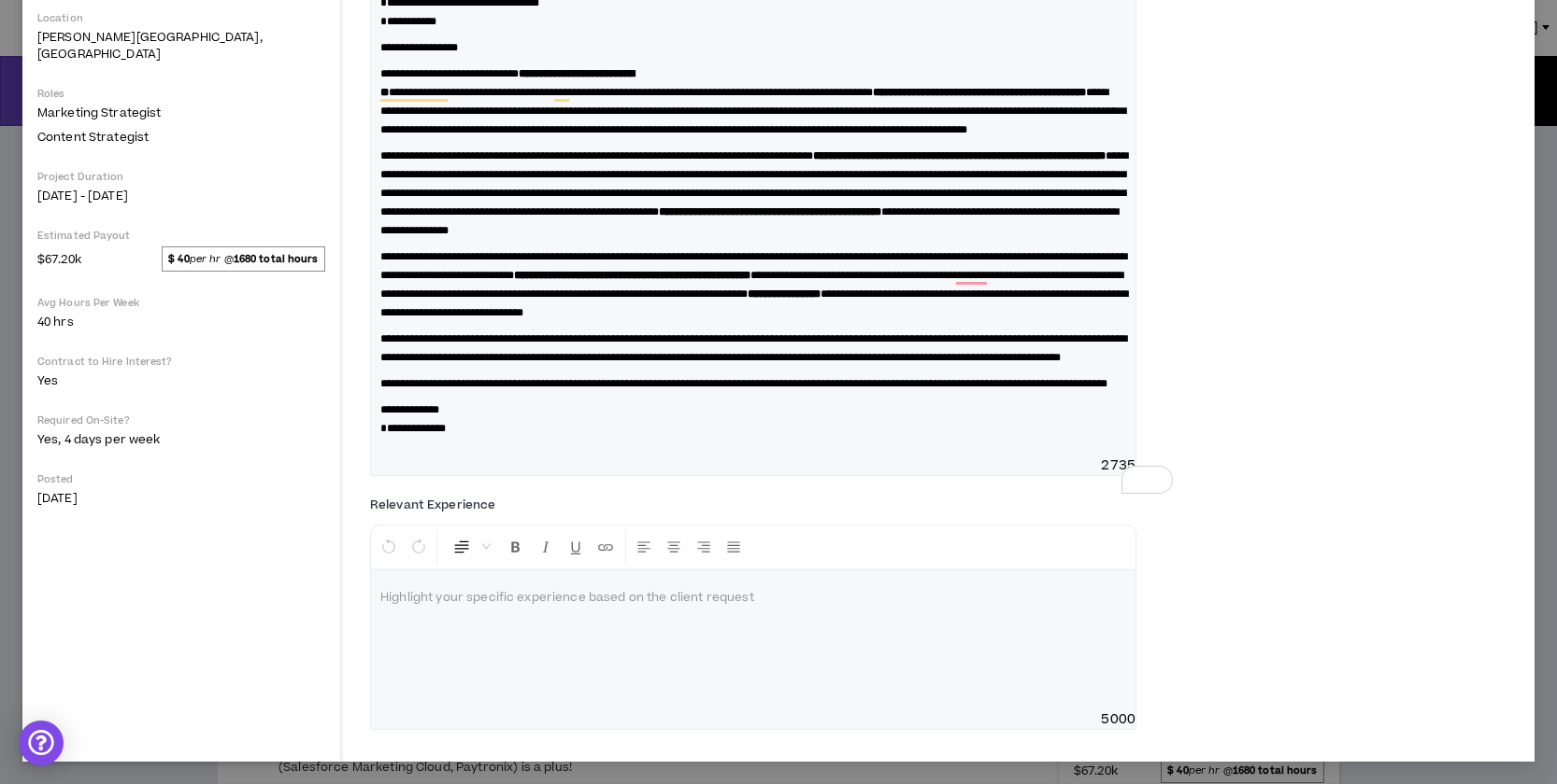
scroll to position [402, 0]
click at [381, 592] on p at bounding box center [754, 598] width 746 height 19
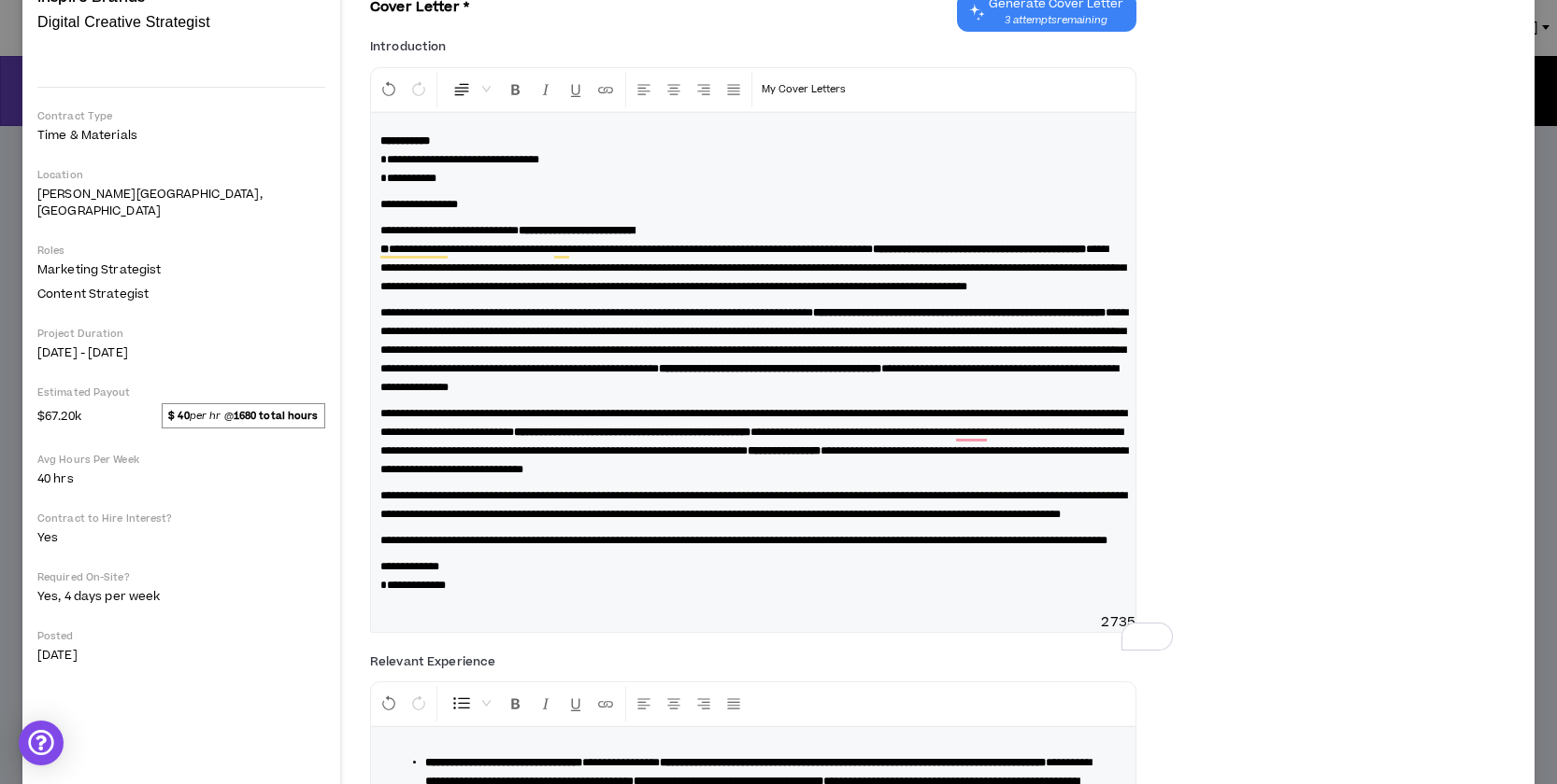
scroll to position [0, 0]
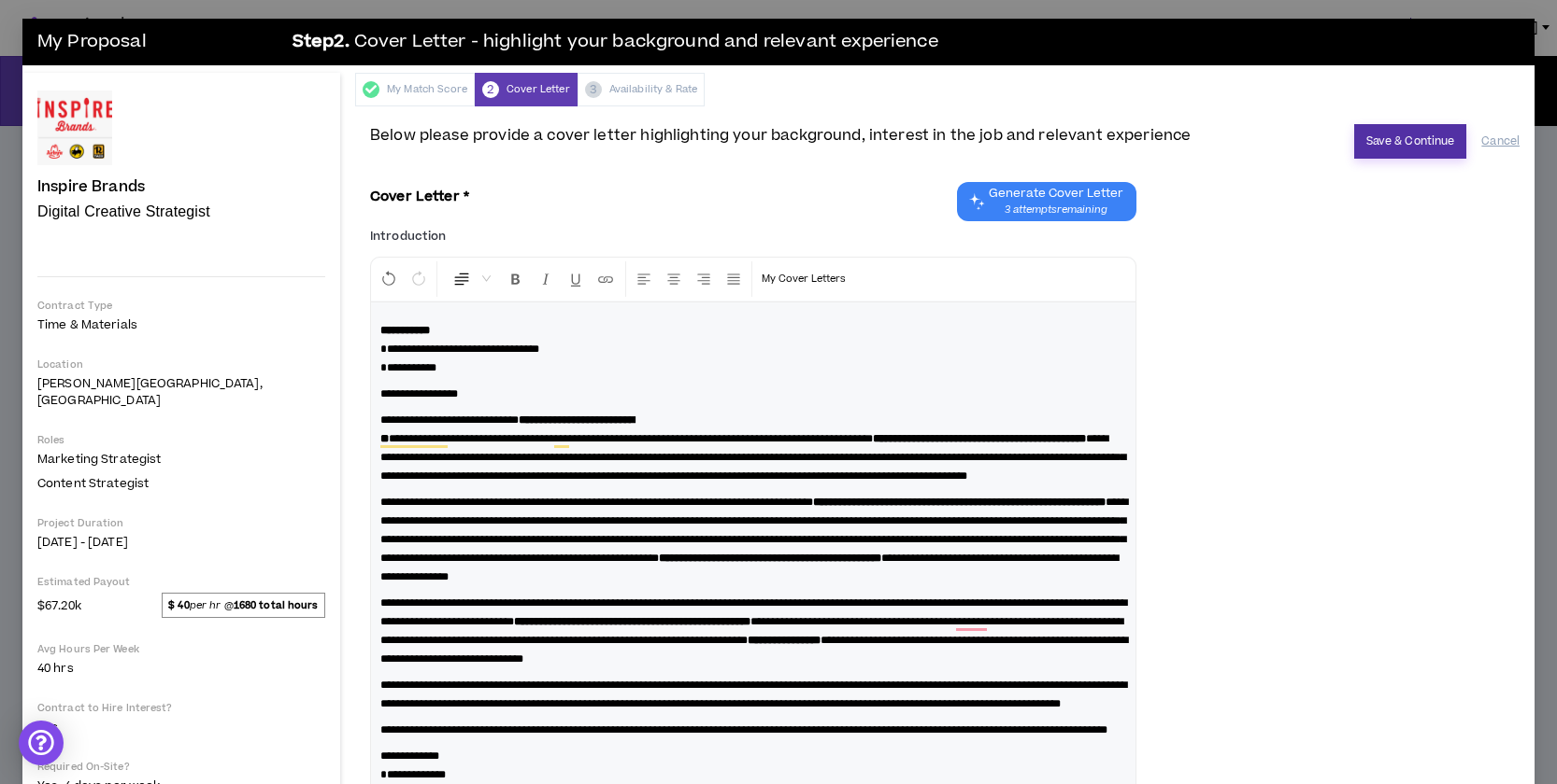
click at [1414, 149] on button "Save & Continue" at bounding box center [1410, 141] width 113 height 35
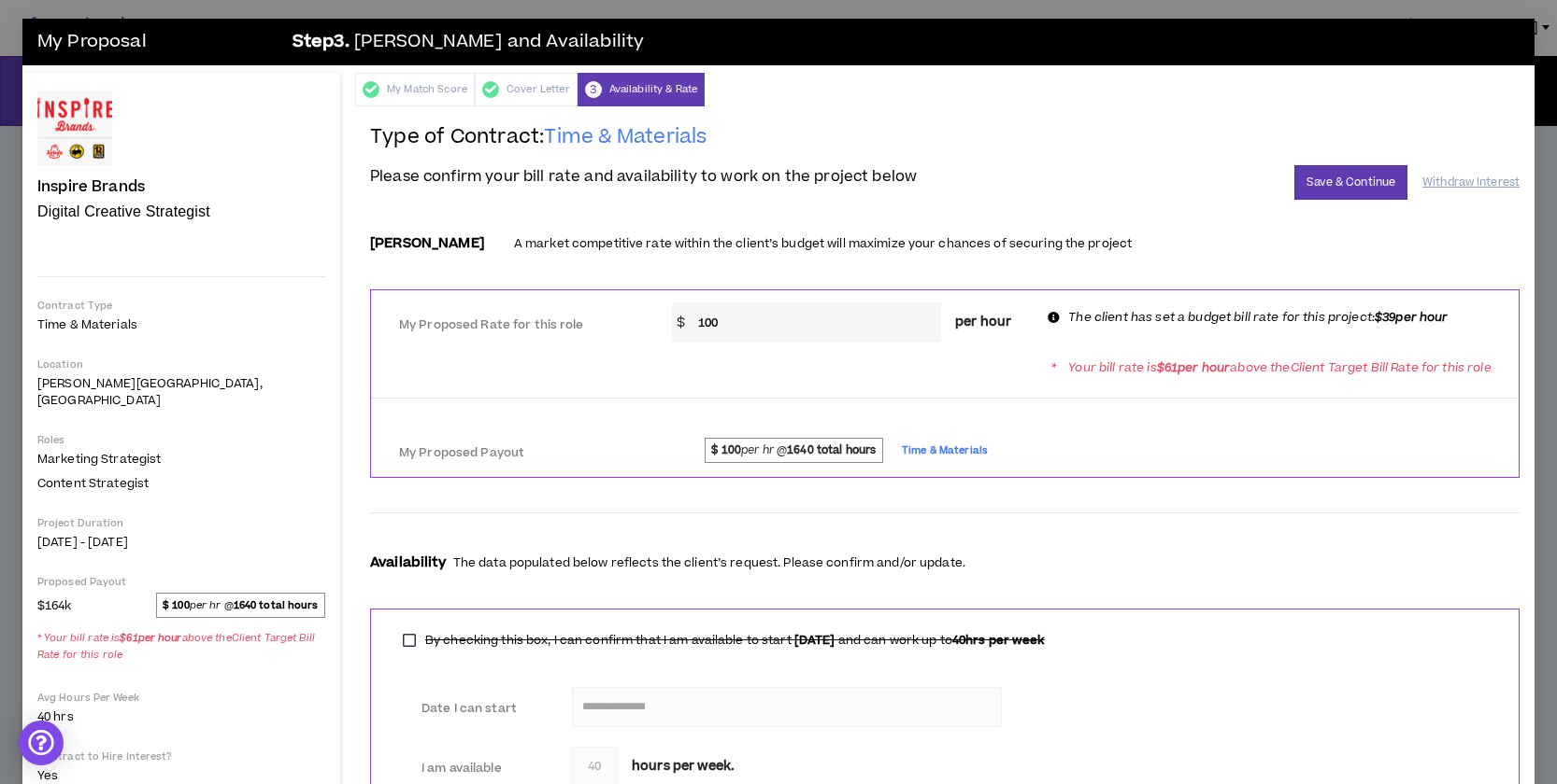
drag, startPoint x: 732, startPoint y: 324, endPoint x: 684, endPoint y: 317, distance: 48.5
click at [684, 317] on div "$ 100 per hour" at bounding box center [848, 323] width 354 height 40
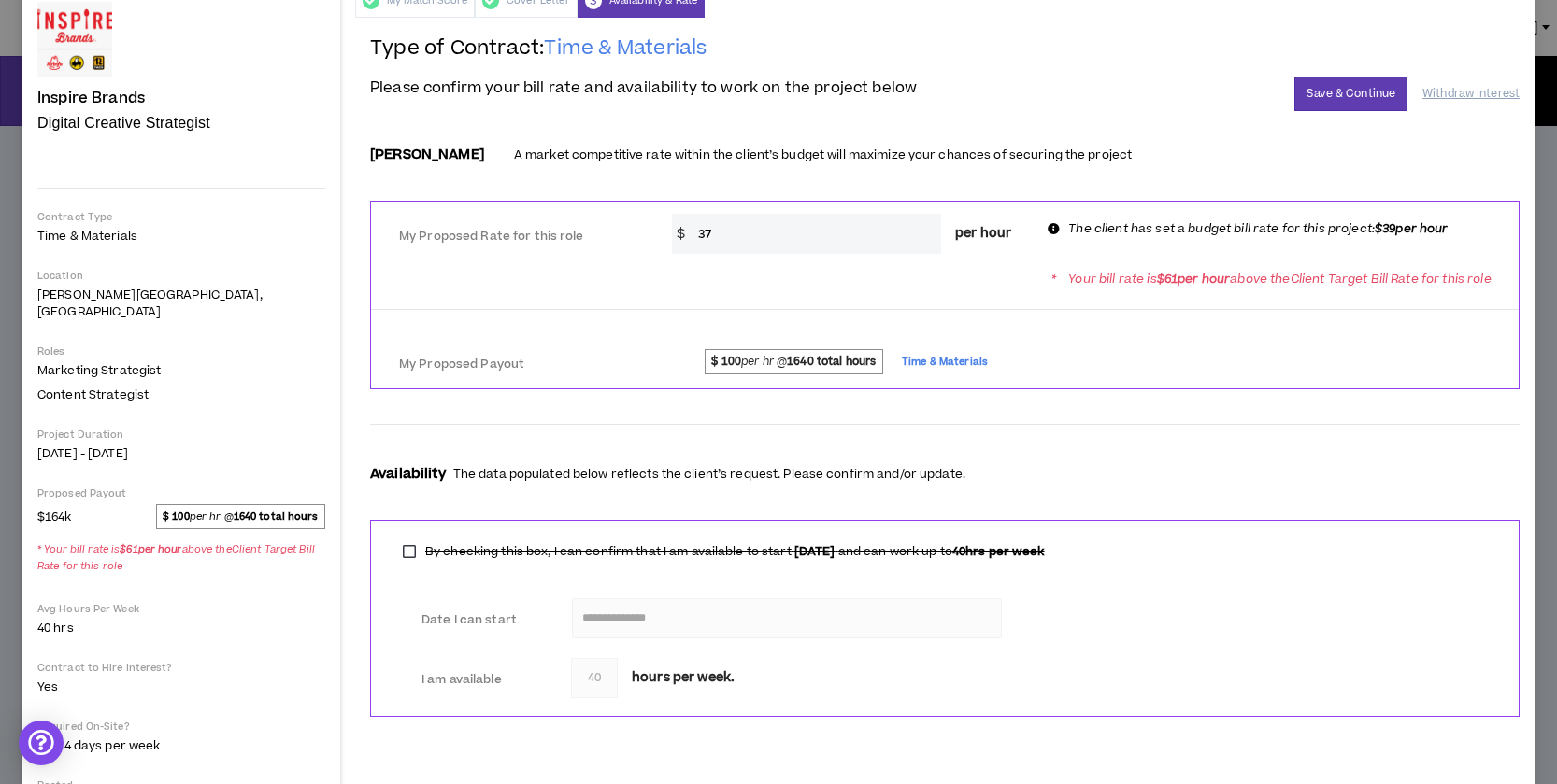
scroll to position [158, 0]
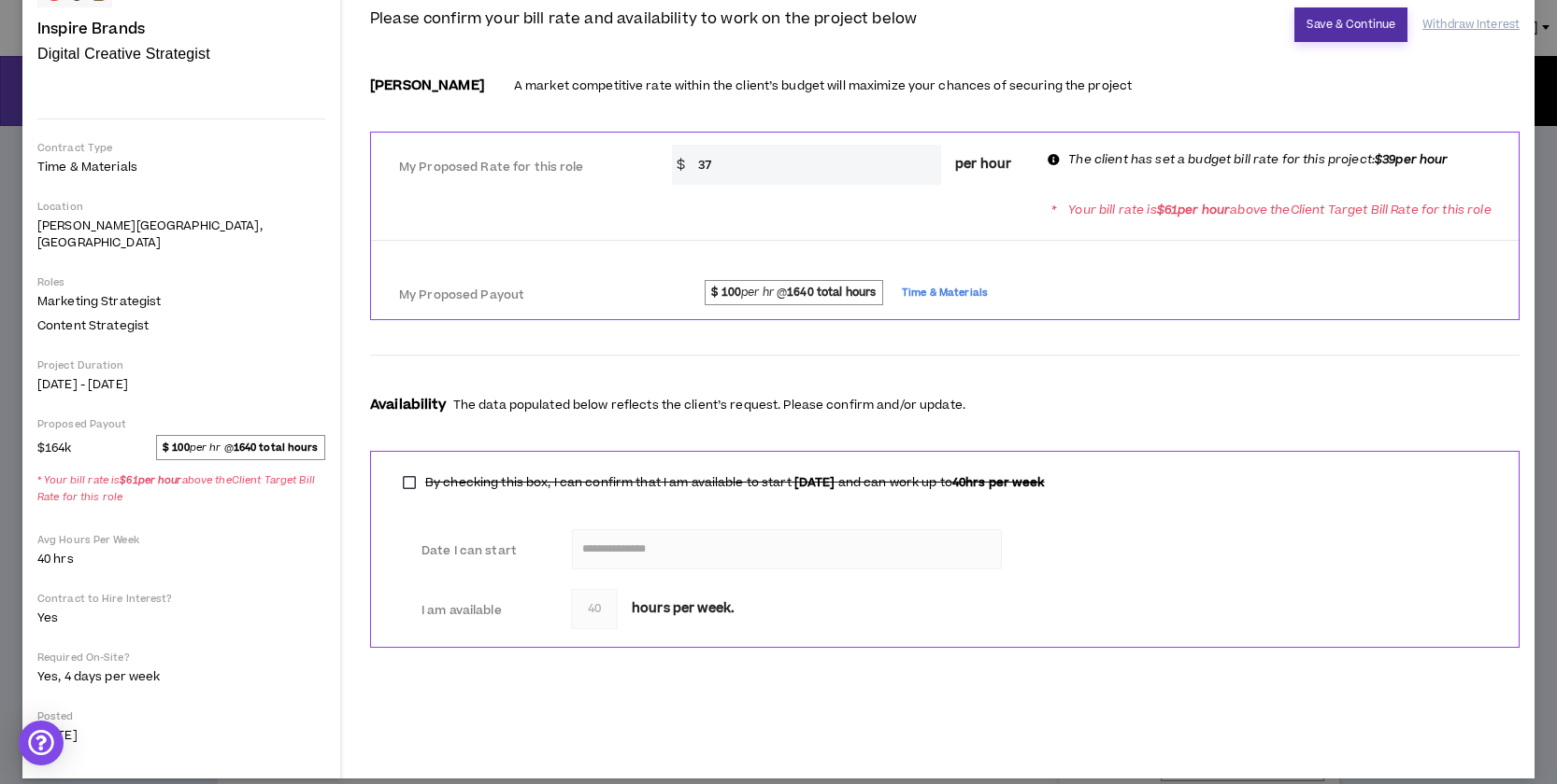
type input "37"
click at [1350, 21] on button "Save & Continue" at bounding box center [1350, 24] width 113 height 35
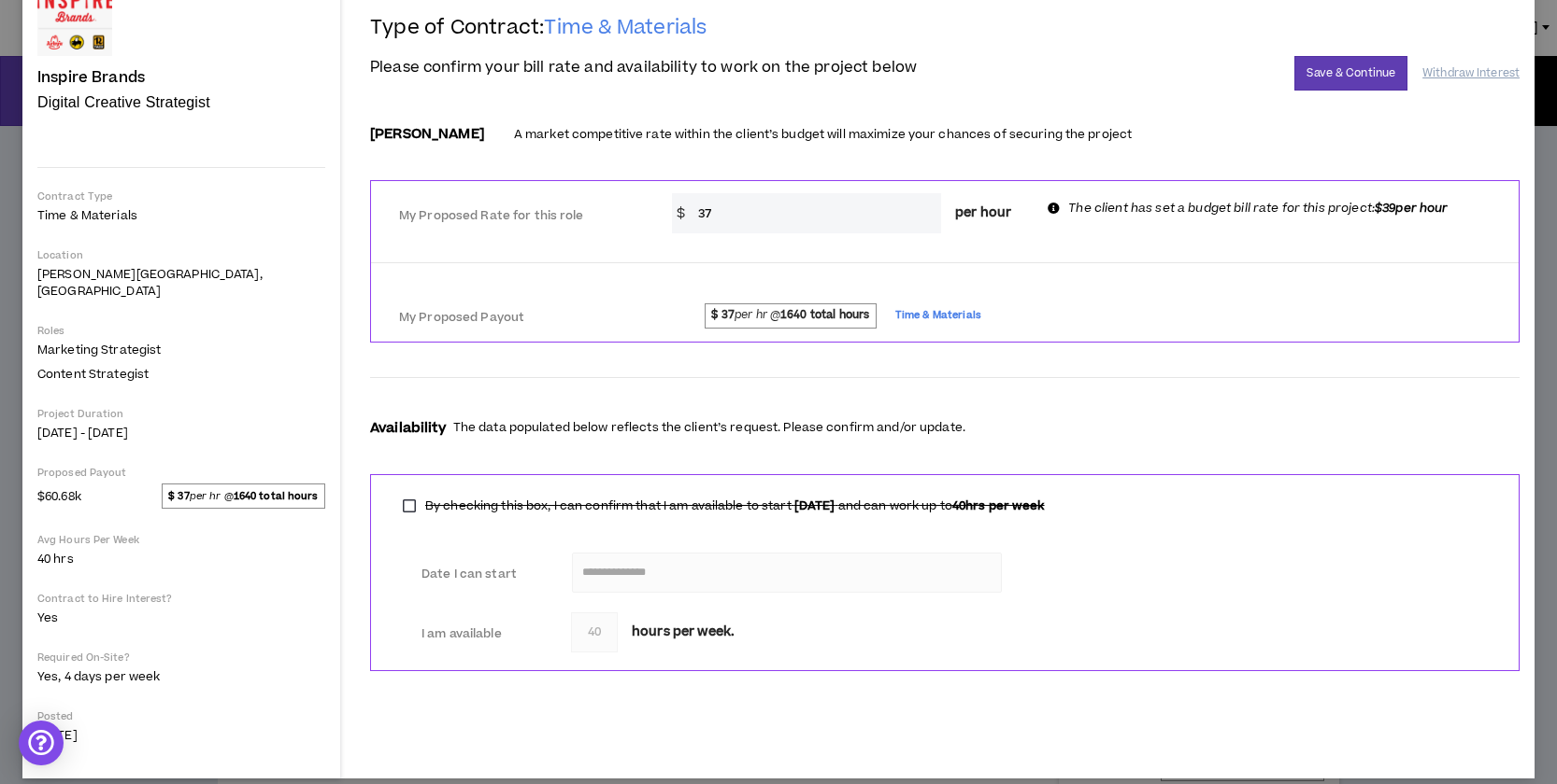
scroll to position [91, 0]
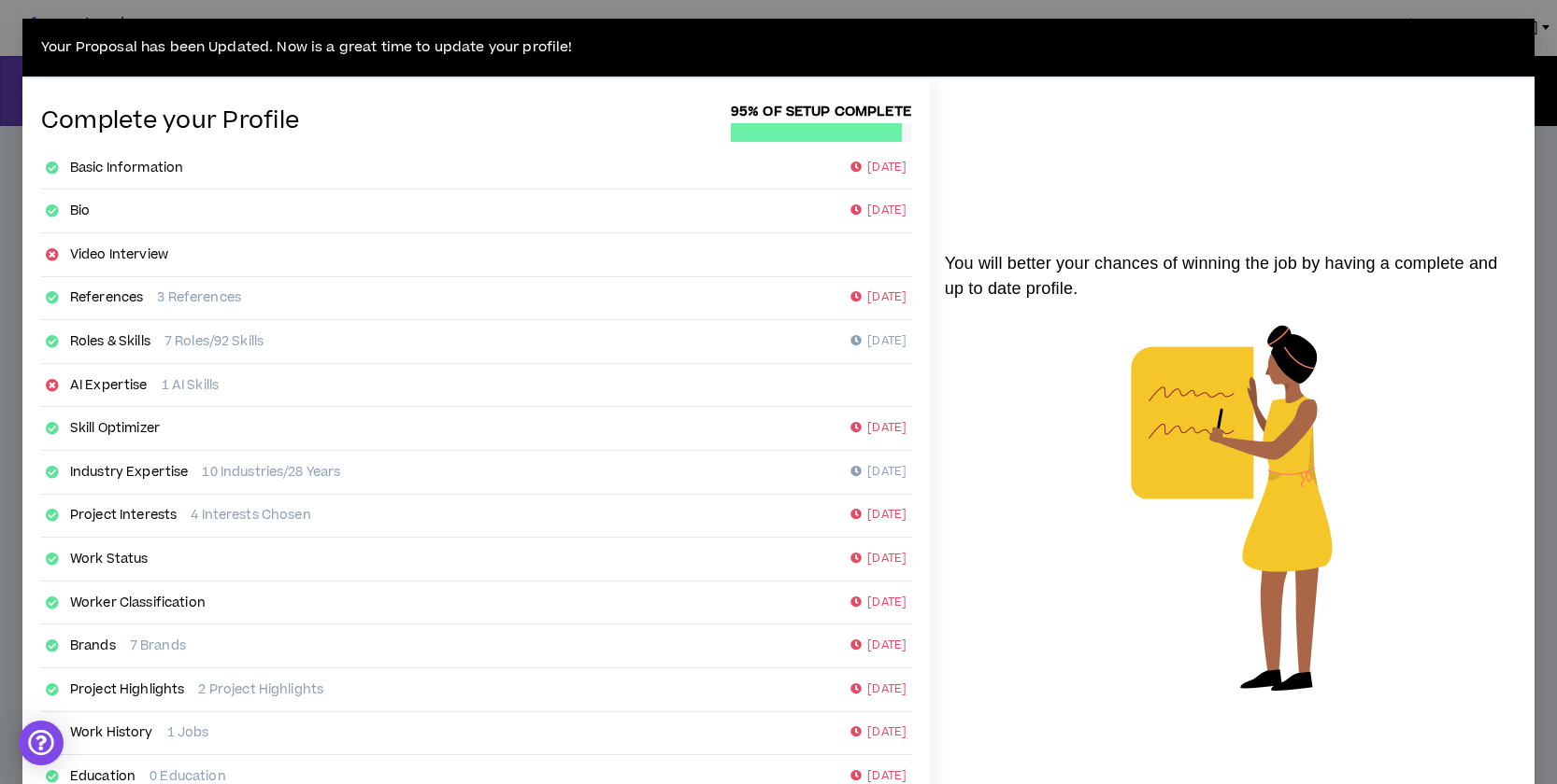
click at [1543, 12] on div "Your Proposal has been Updated. Now is a great time to update your profile! Com…" at bounding box center [778, 392] width 1557 height 784
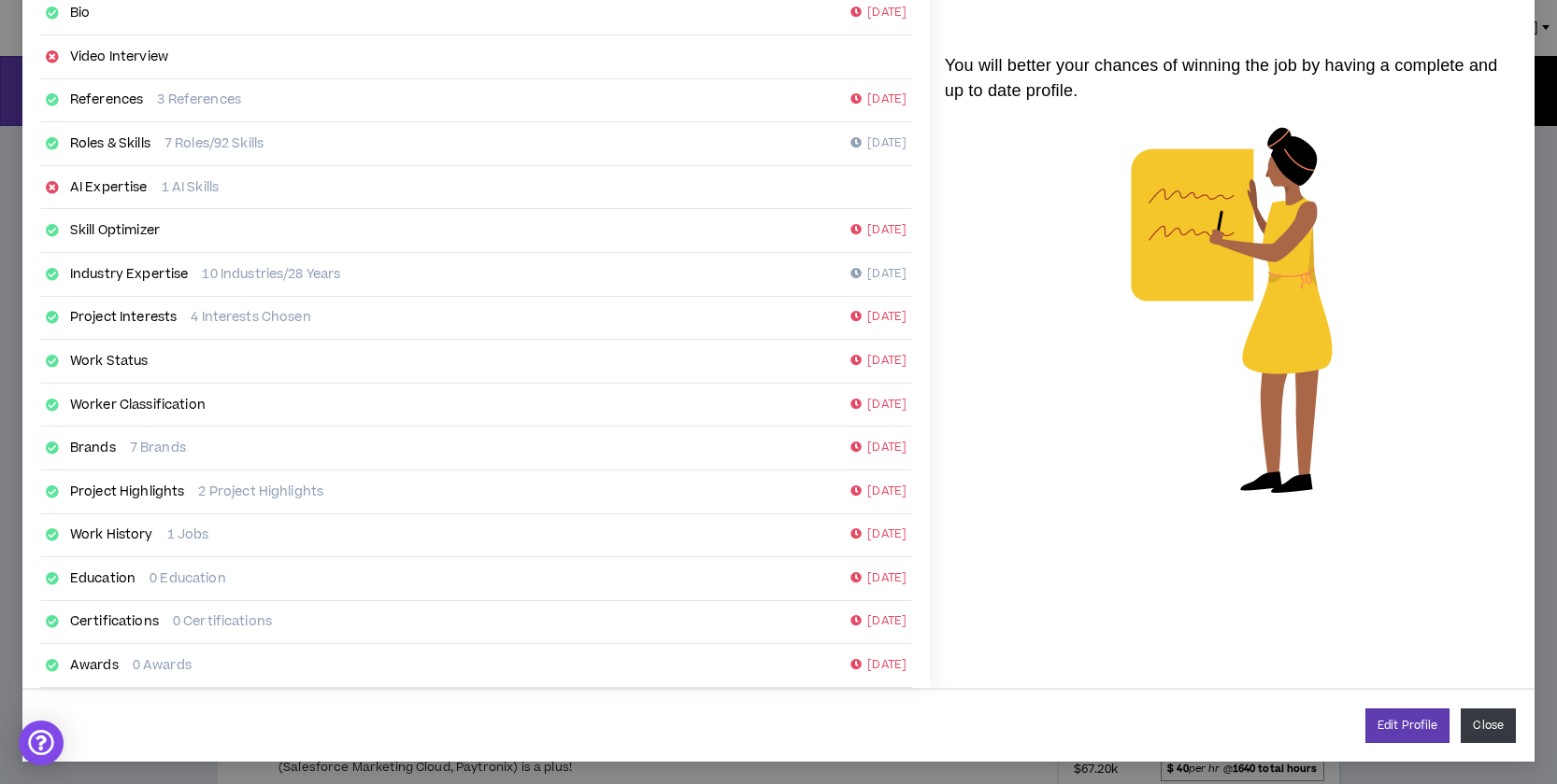
click at [1498, 726] on button "Close" at bounding box center [1487, 726] width 55 height 35
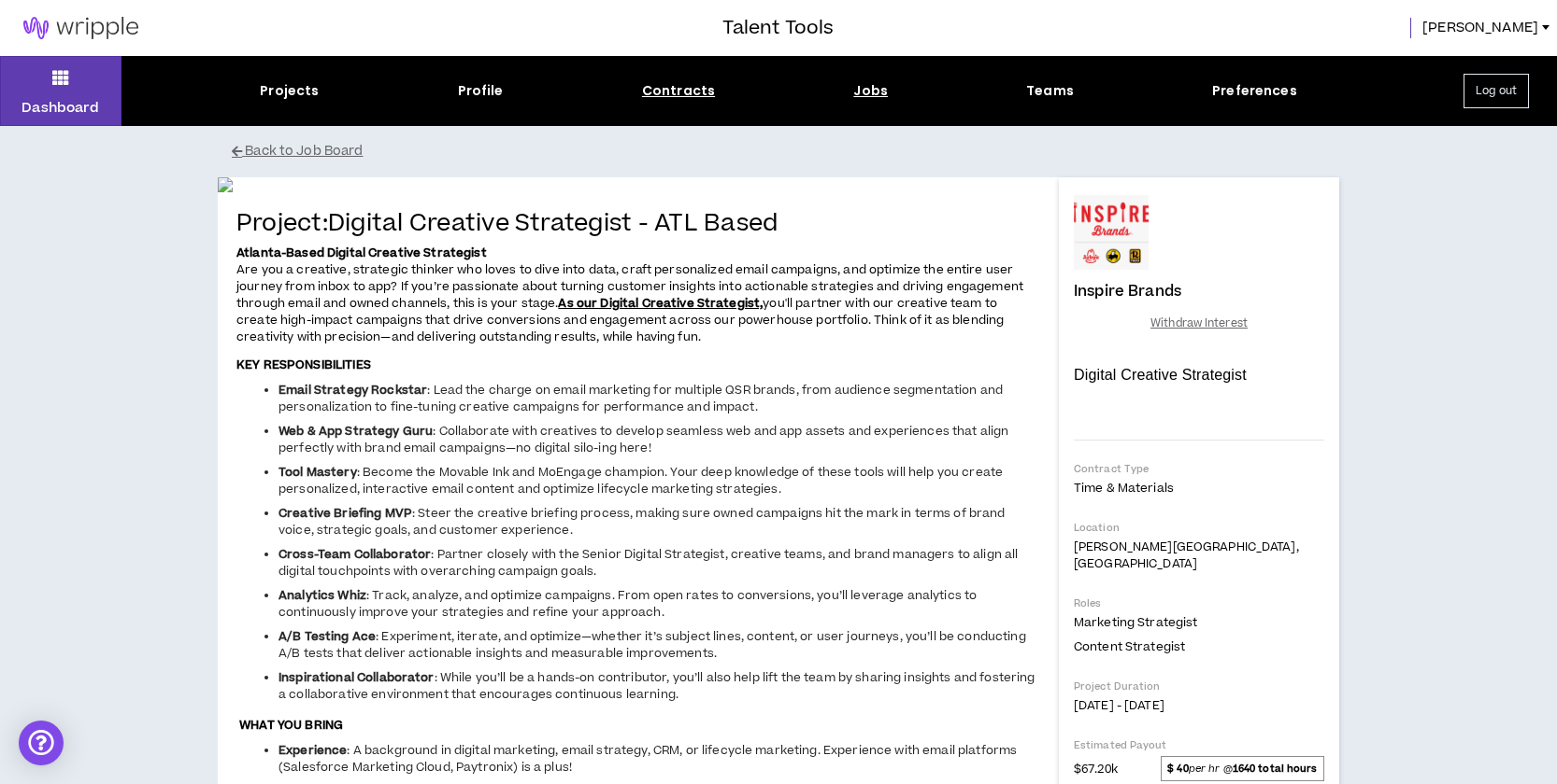
click at [676, 92] on div "Contracts" at bounding box center [678, 91] width 73 height 20
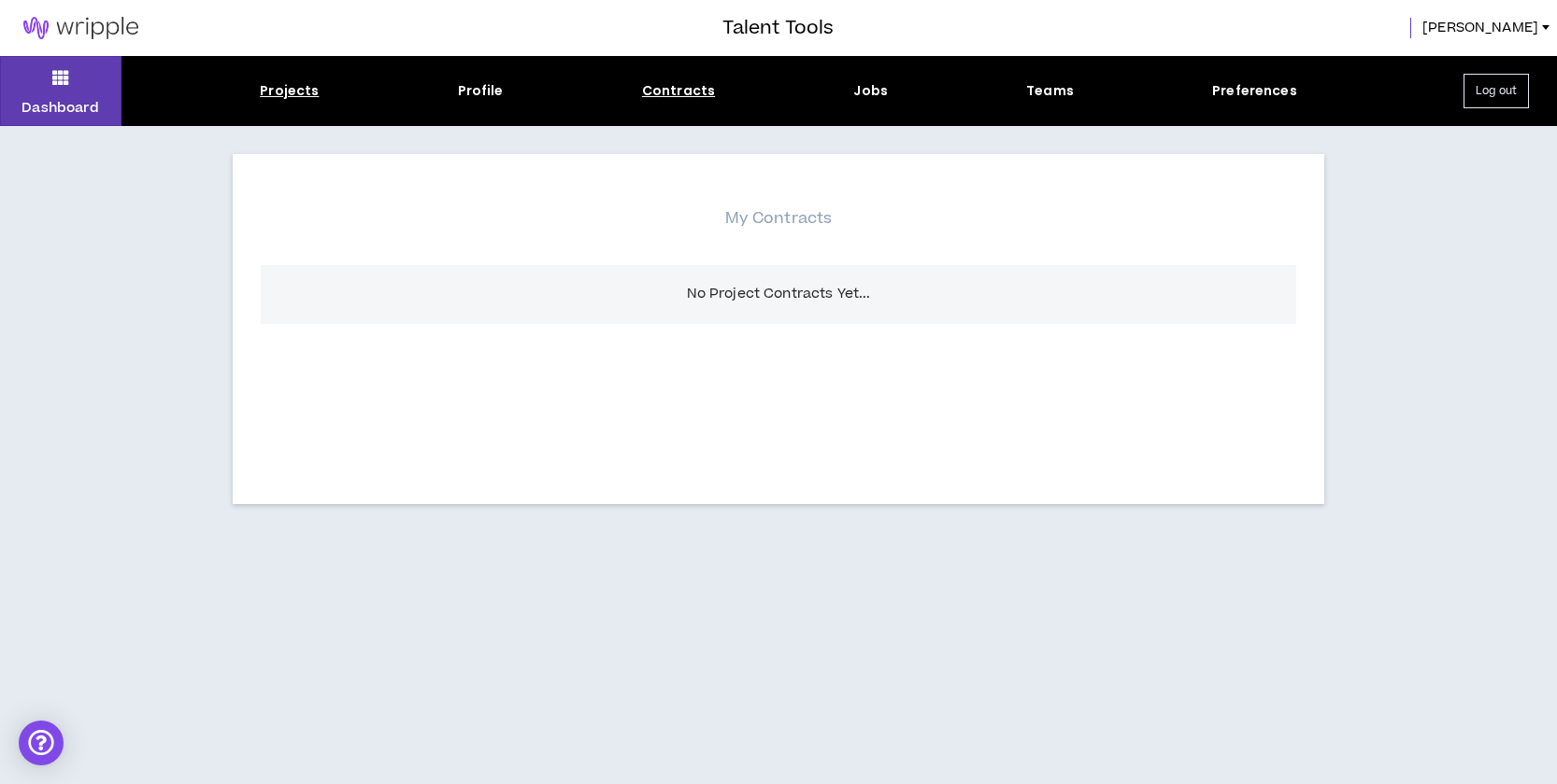
click at [285, 99] on div "Projects" at bounding box center [289, 91] width 59 height 20
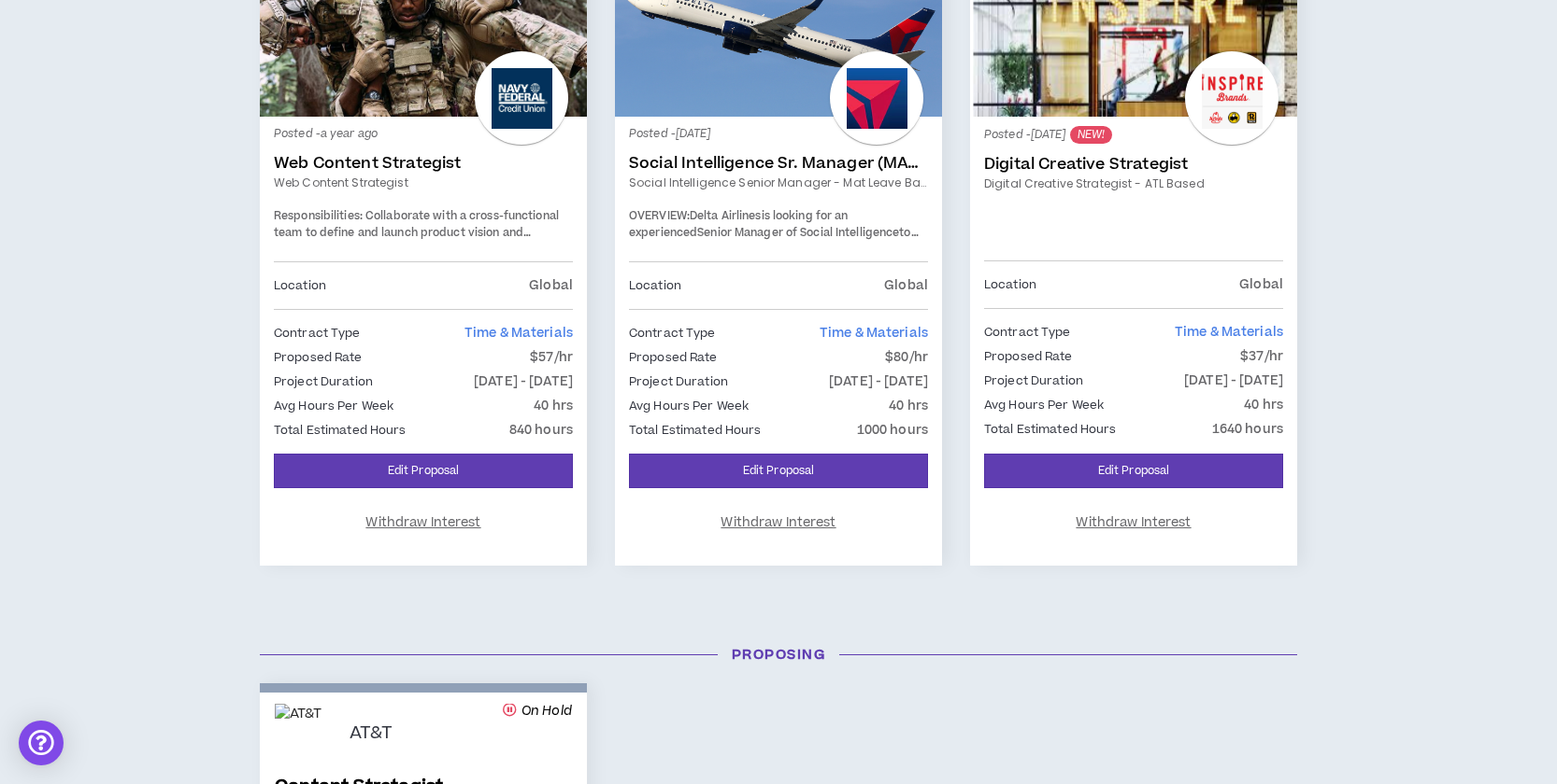
scroll to position [370, 0]
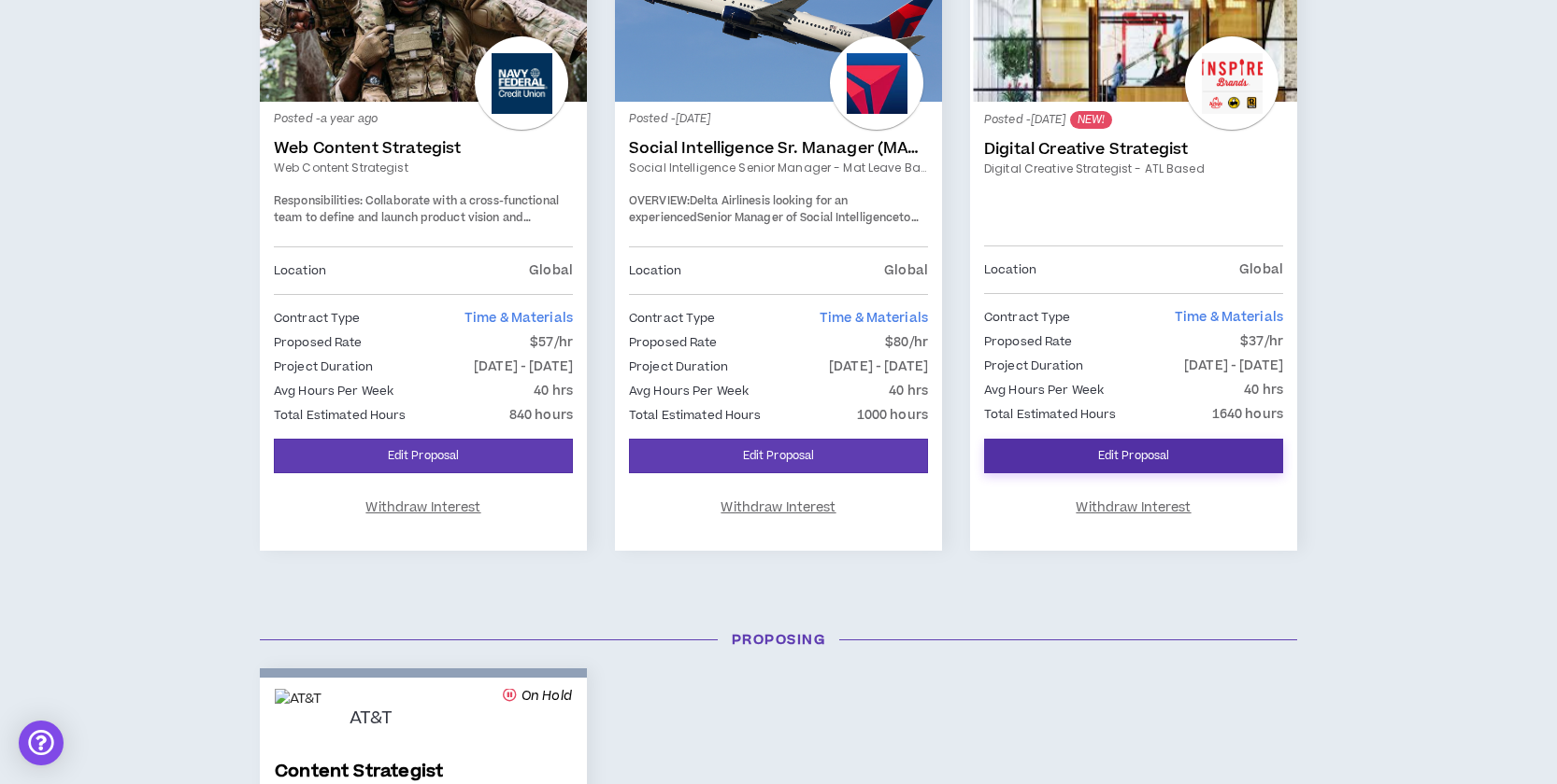
click at [1127, 458] on link "Edit Proposal" at bounding box center [1133, 455] width 299 height 35
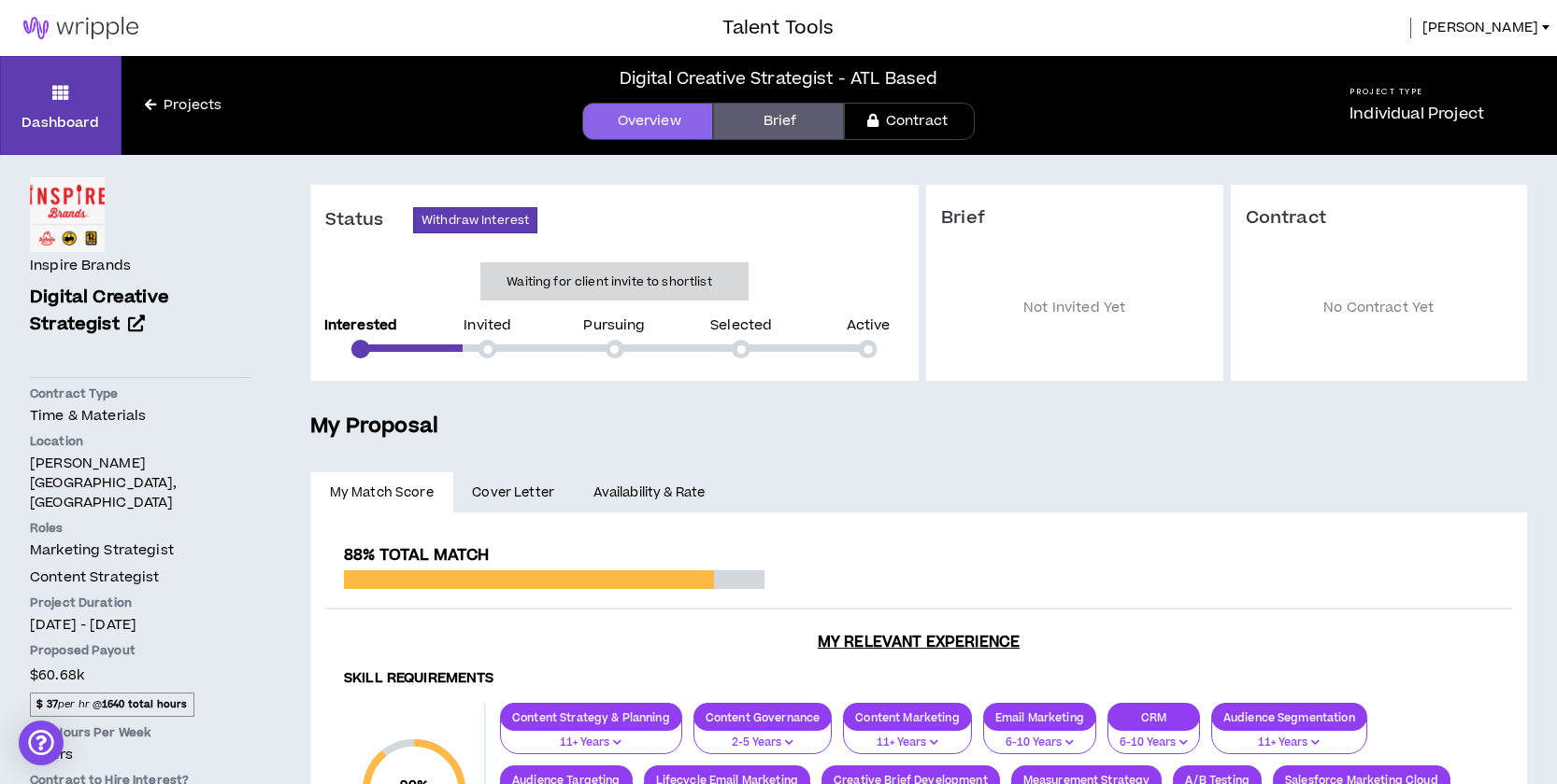
click at [911, 126] on link "Contract" at bounding box center [908, 121] width 131 height 37
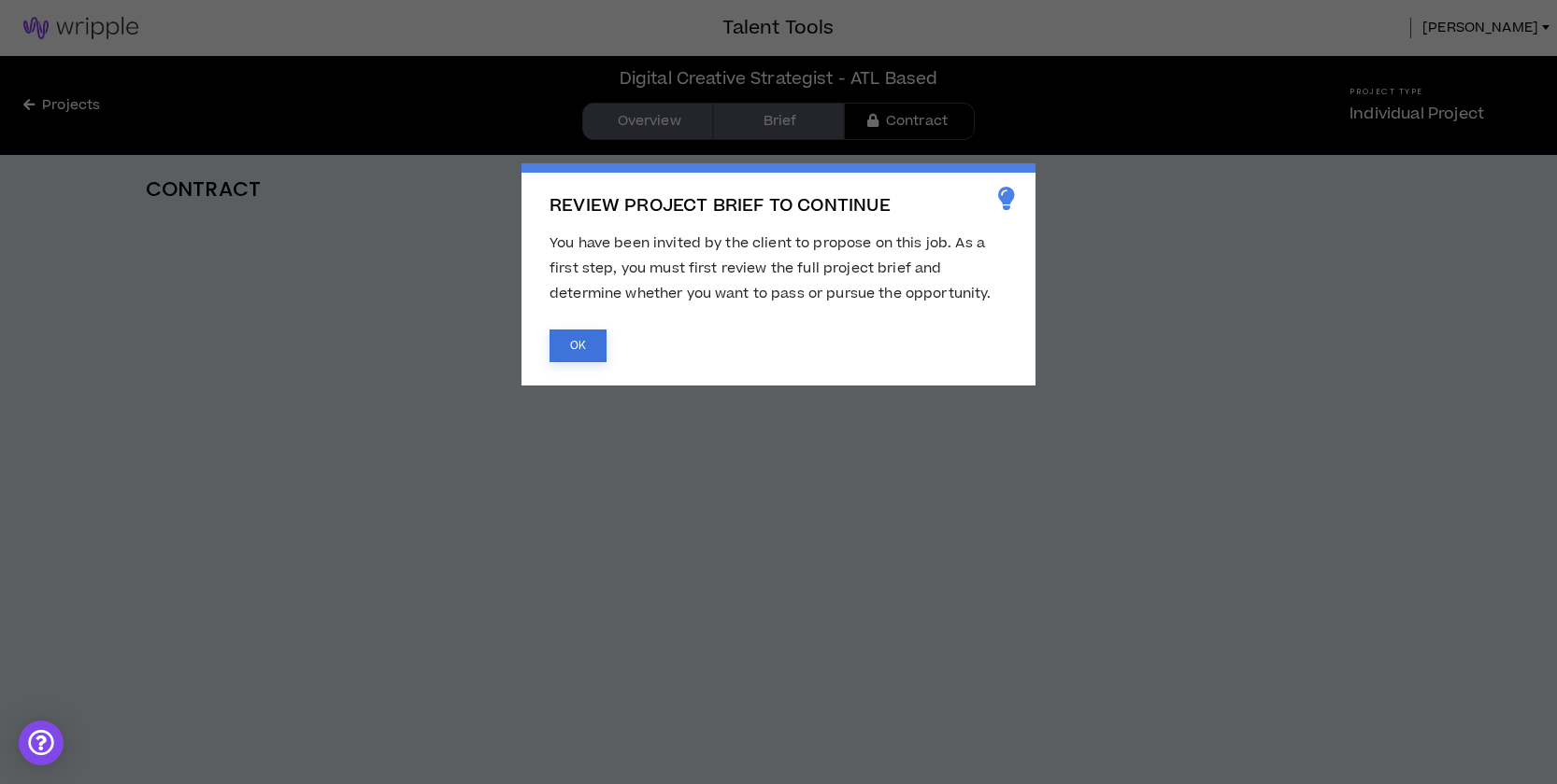
click at [579, 345] on button "OK" at bounding box center [578, 346] width 57 height 33
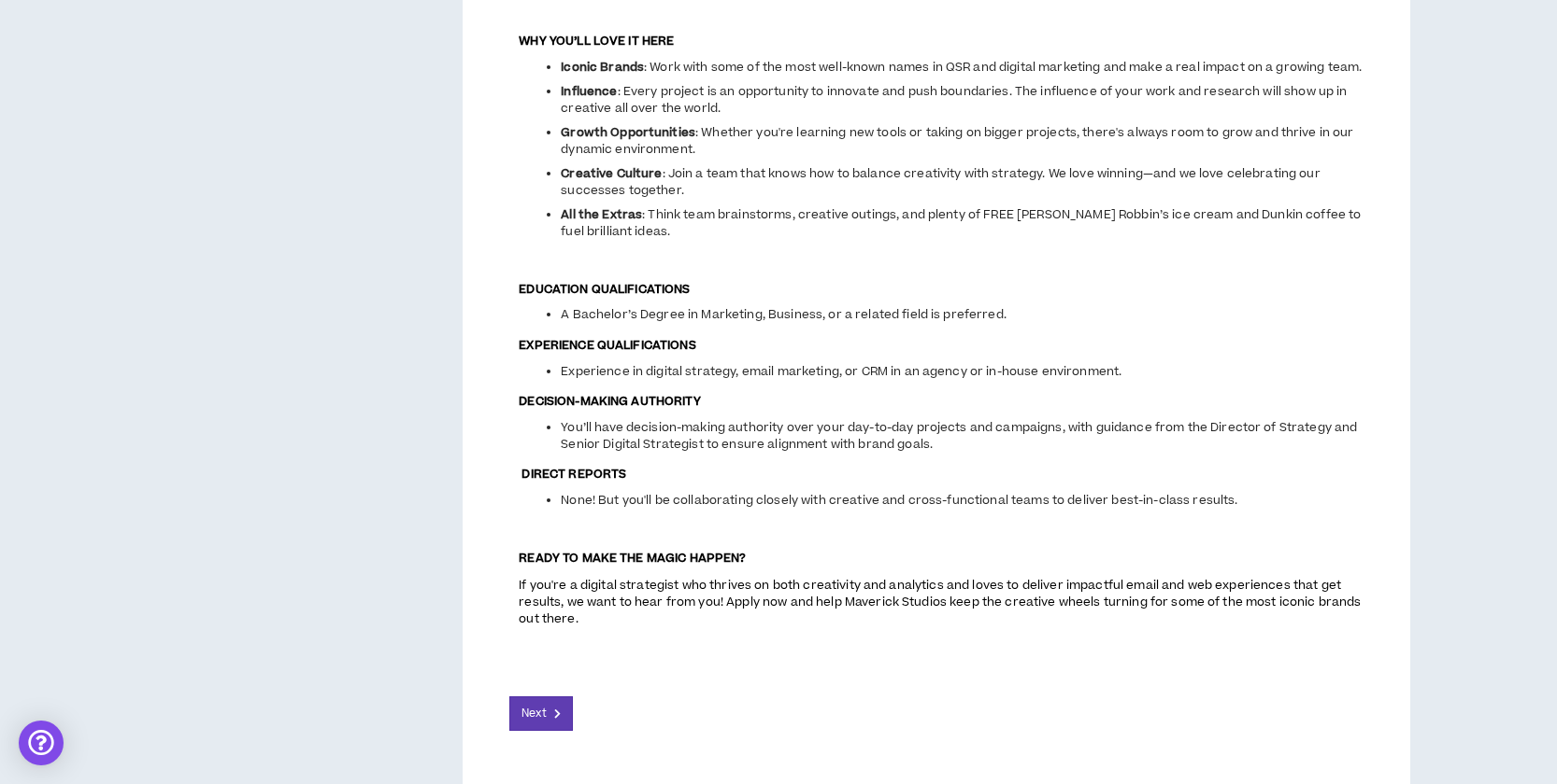
scroll to position [1919, 0]
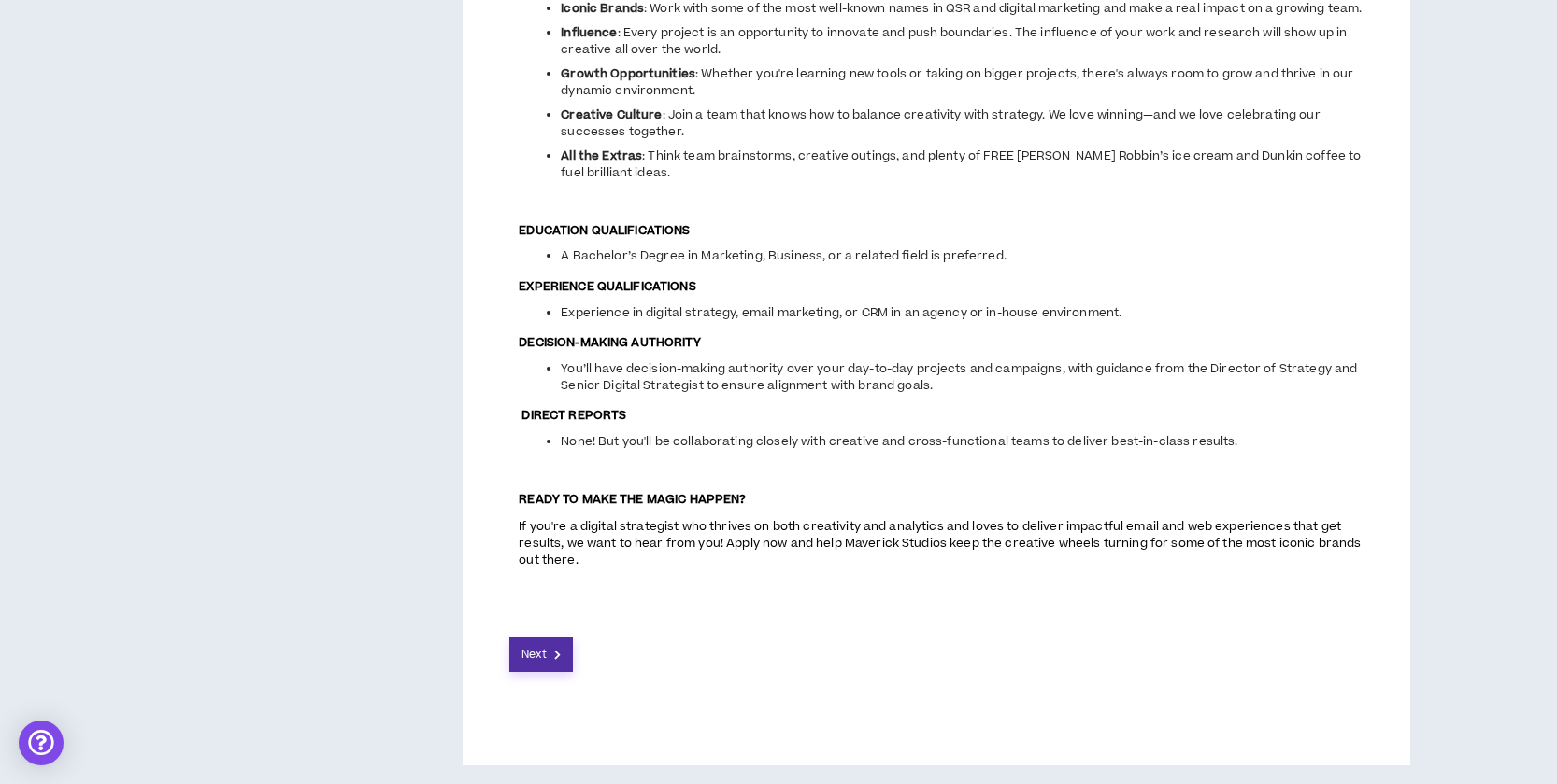
click at [540, 657] on span "Next" at bounding box center [534, 655] width 24 height 18
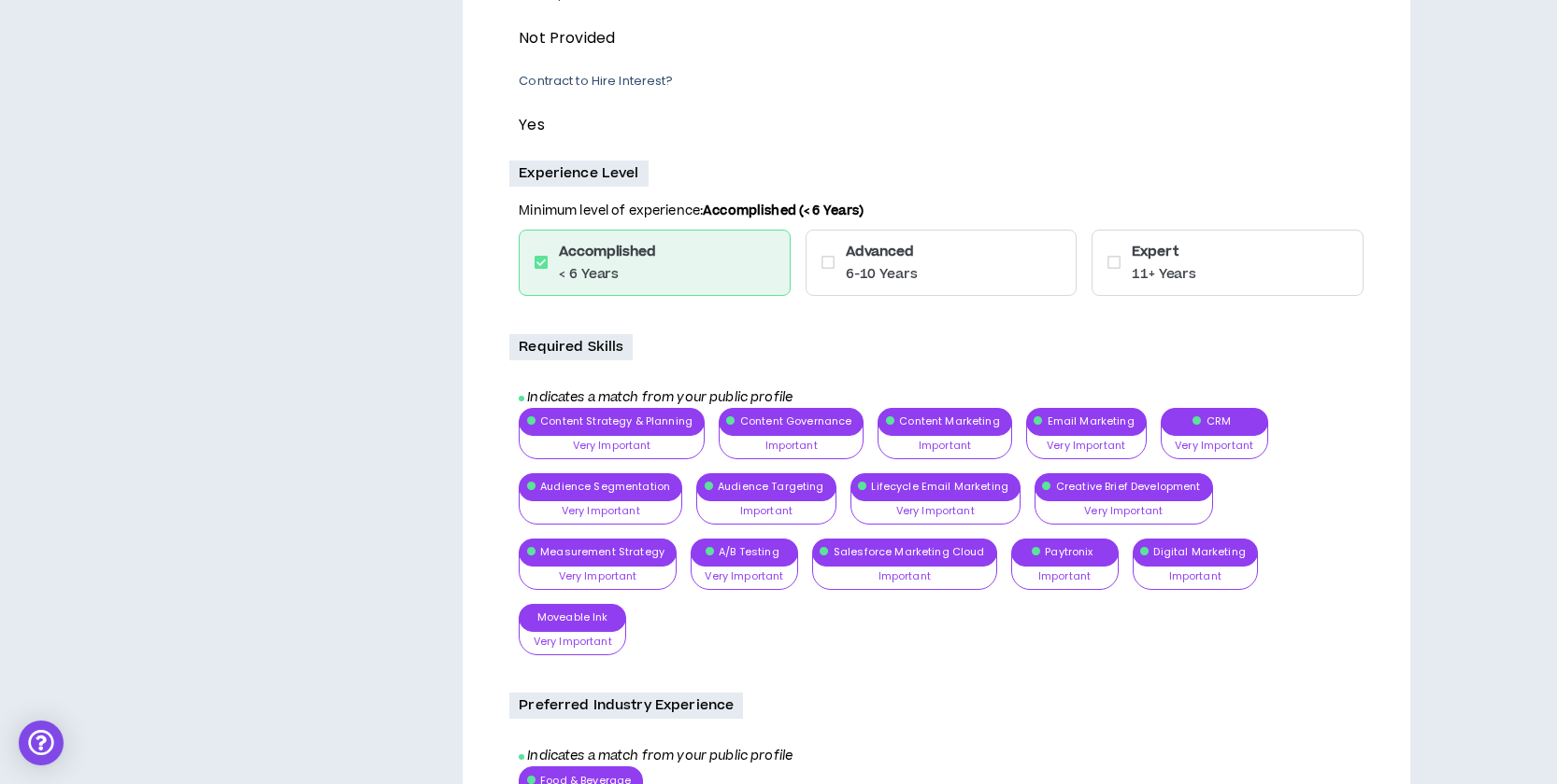
scroll to position [754, 0]
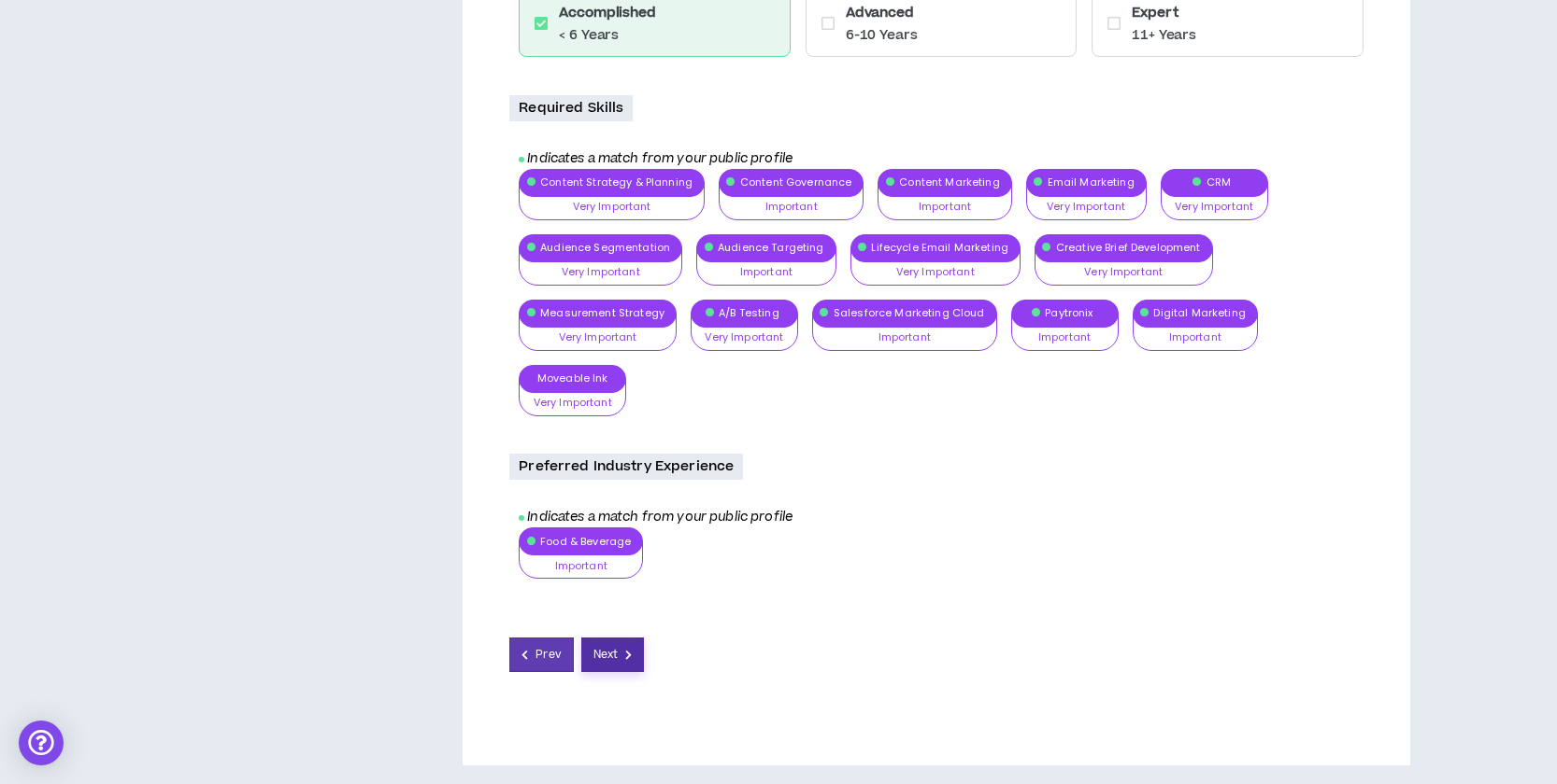
click at [633, 647] on button "Next" at bounding box center [614, 655] width 64 height 35
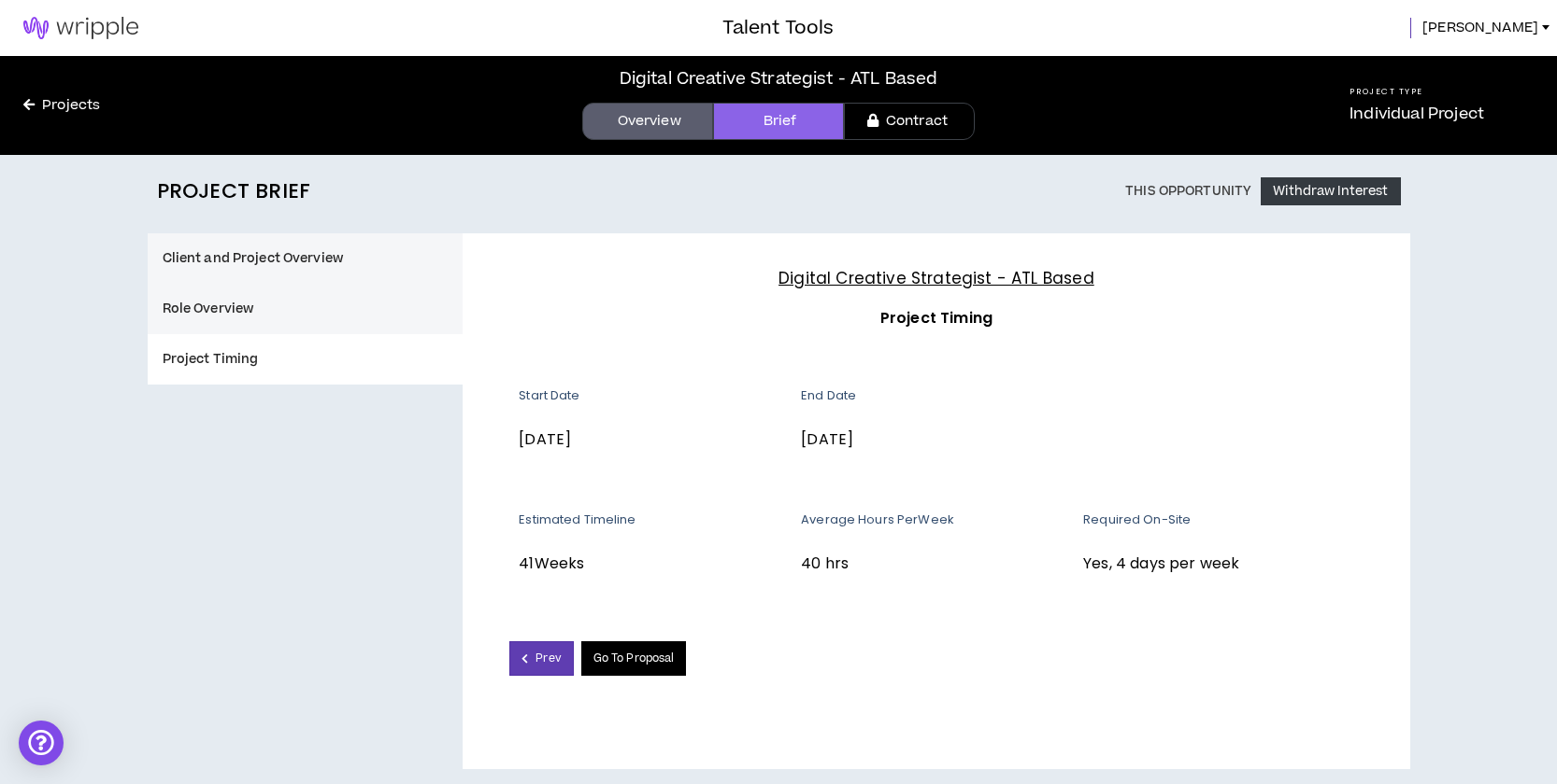
click at [635, 656] on link "Go To Proposal" at bounding box center [635, 658] width 106 height 35
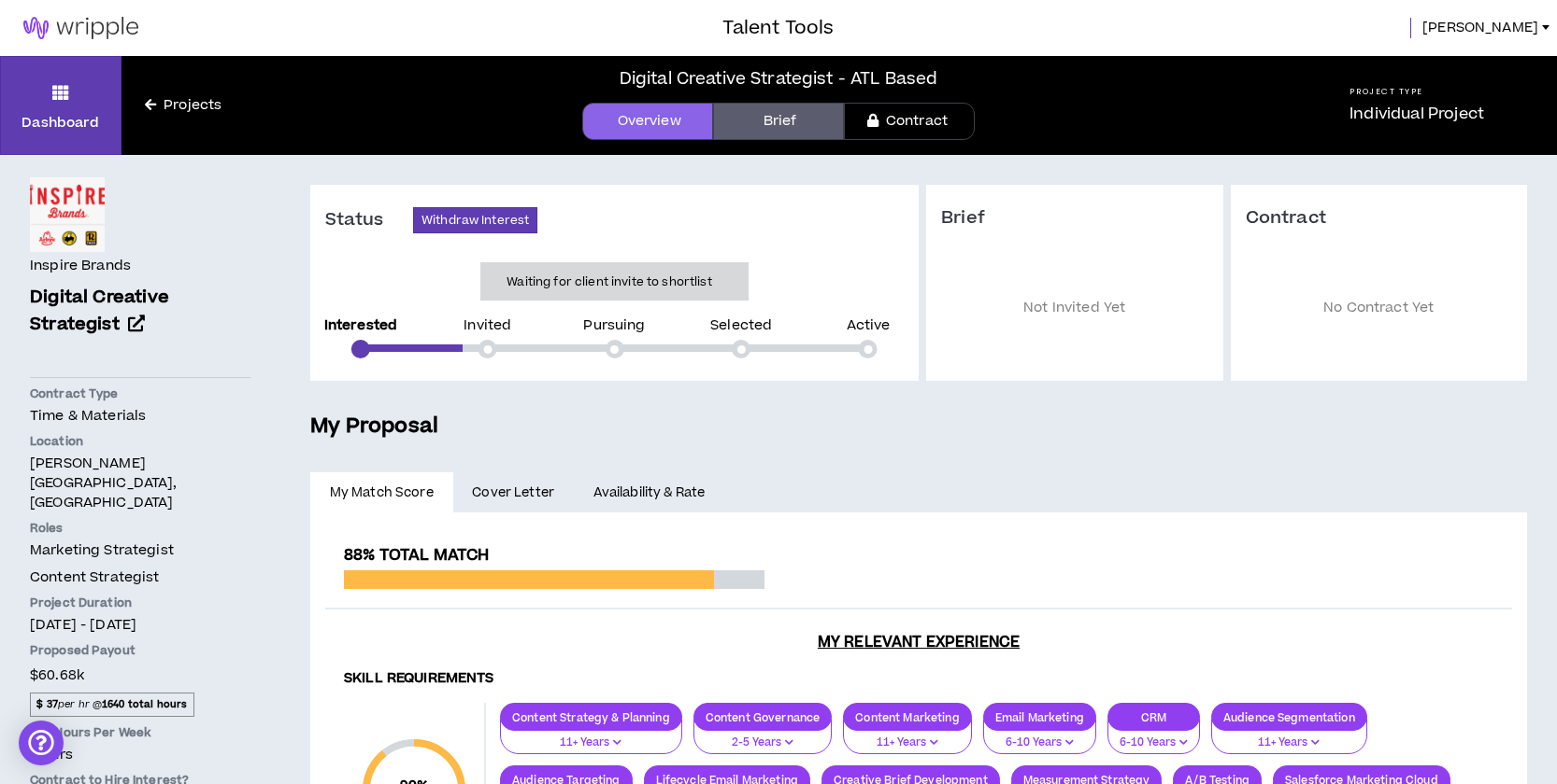
click at [54, 697] on strong "$ 37" at bounding box center [47, 704] width 22 height 14
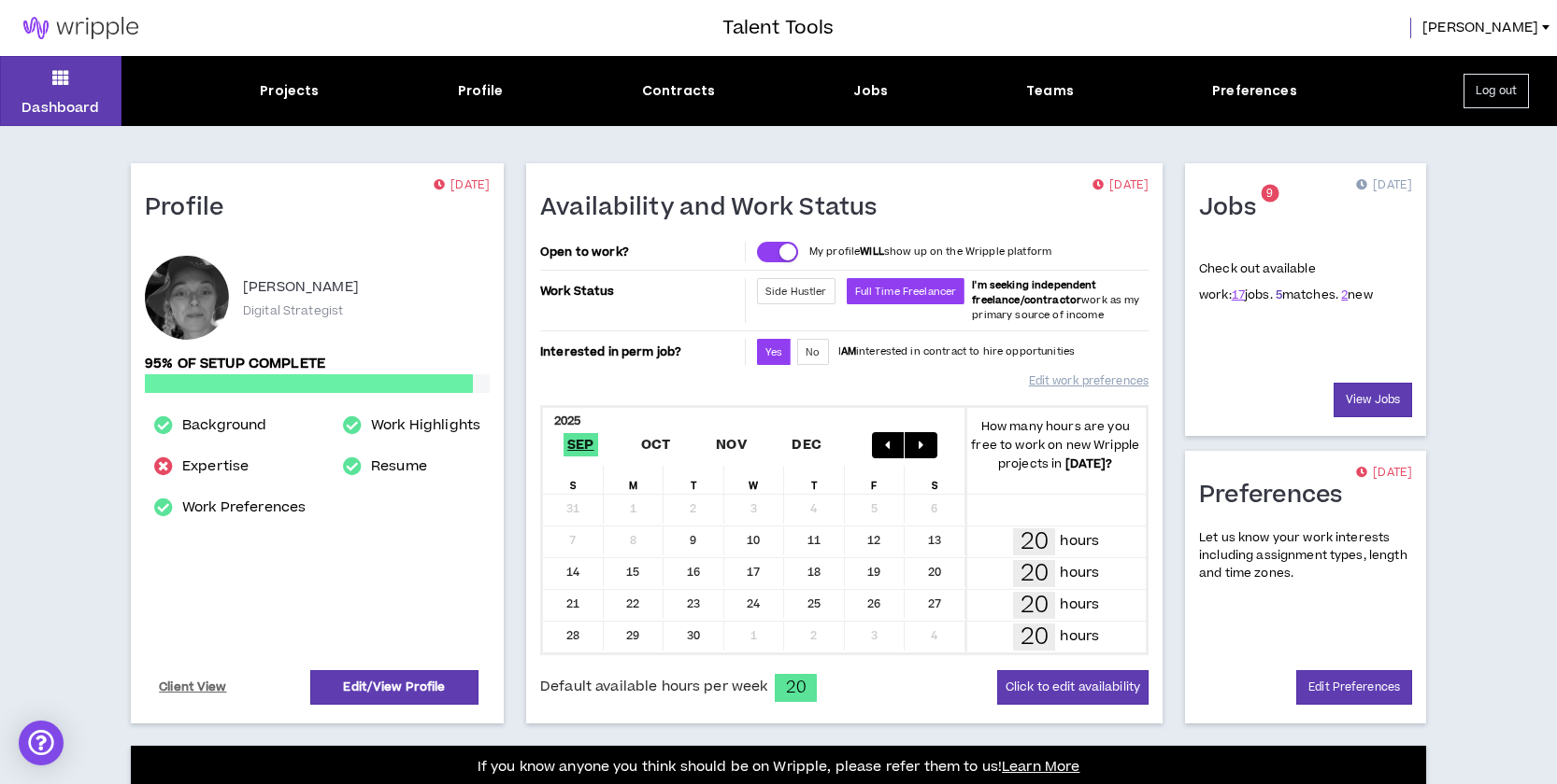
click at [1275, 296] on link "5" at bounding box center [1278, 295] width 7 height 17
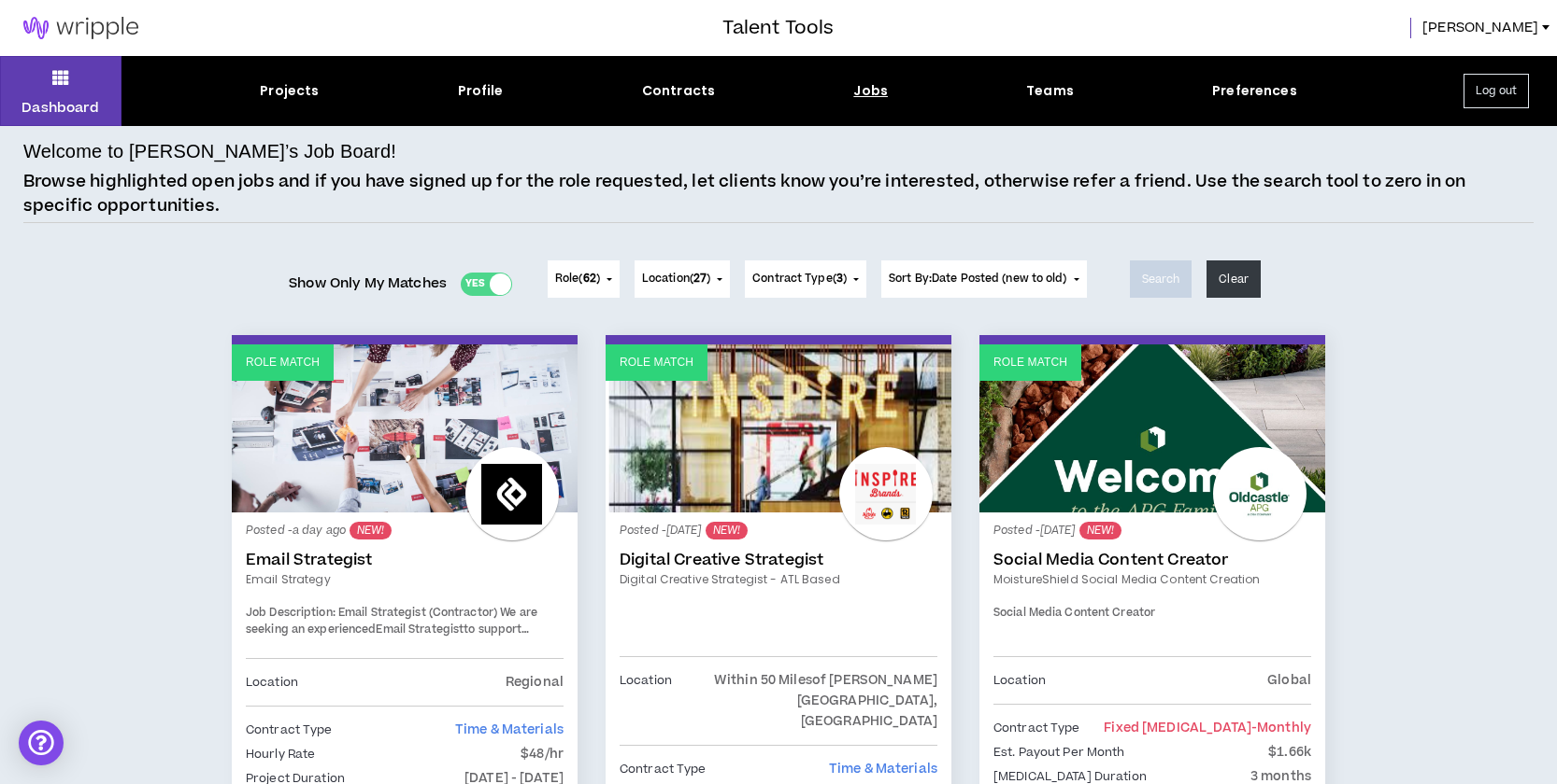
click at [702, 562] on link "Digital Creative Strategist" at bounding box center [778, 560] width 318 height 19
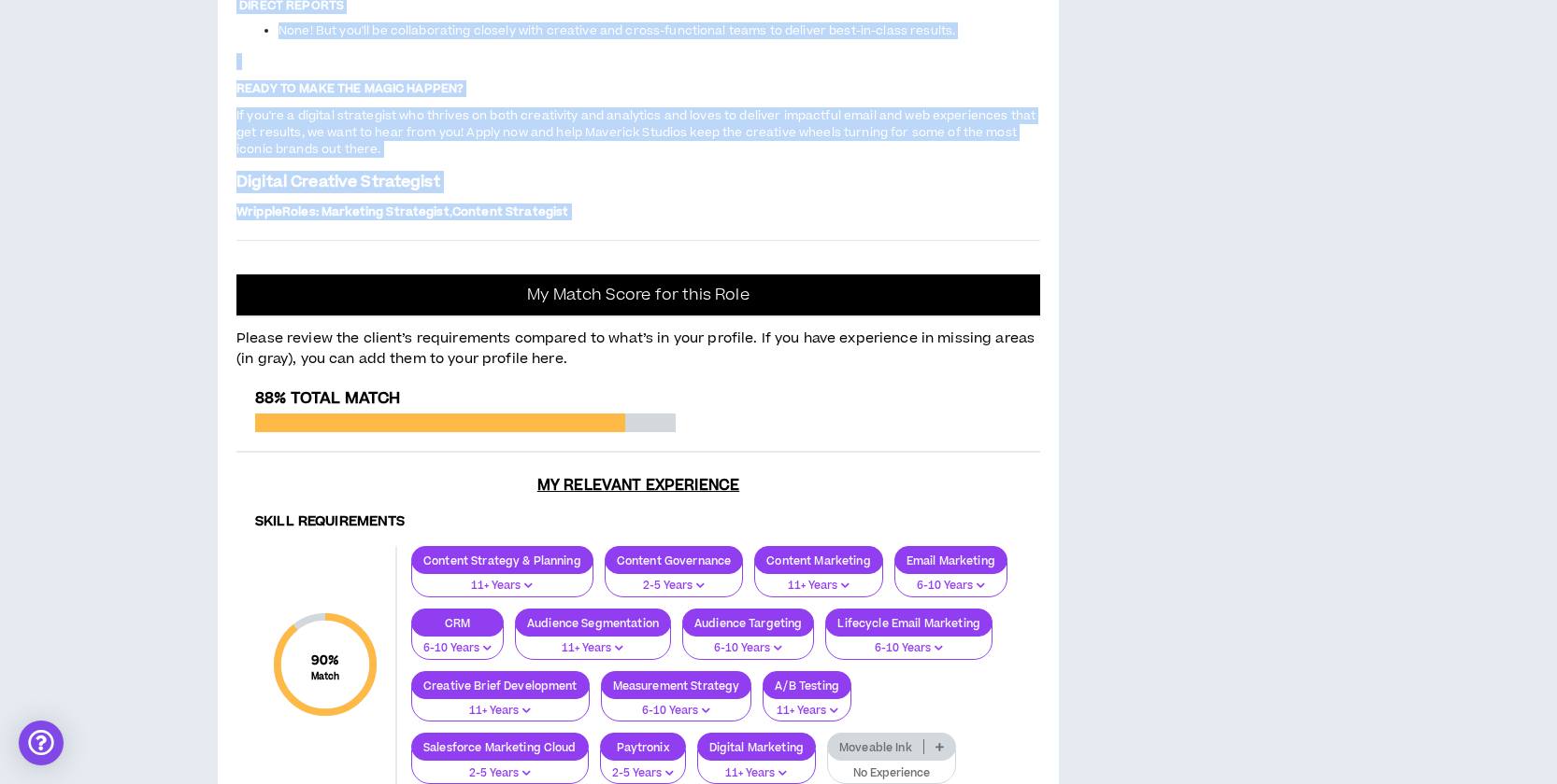
scroll to position [1728, 0]
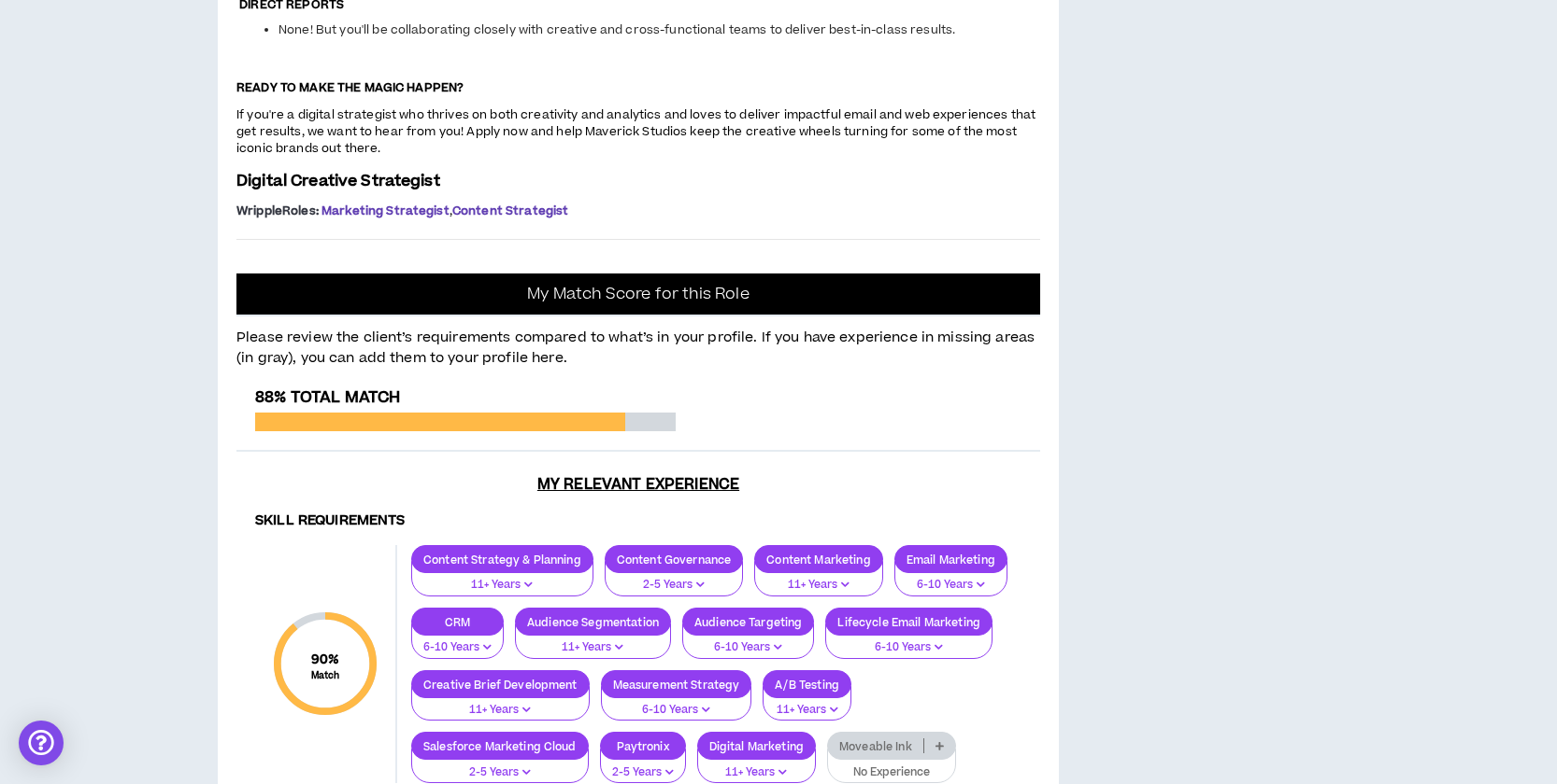
drag, startPoint x: 237, startPoint y: 405, endPoint x: 754, endPoint y: 425, distance: 517.4
copy div "Project: Digital Creative Strategist - ATL Based Atlanta-Based Digital Creative…"
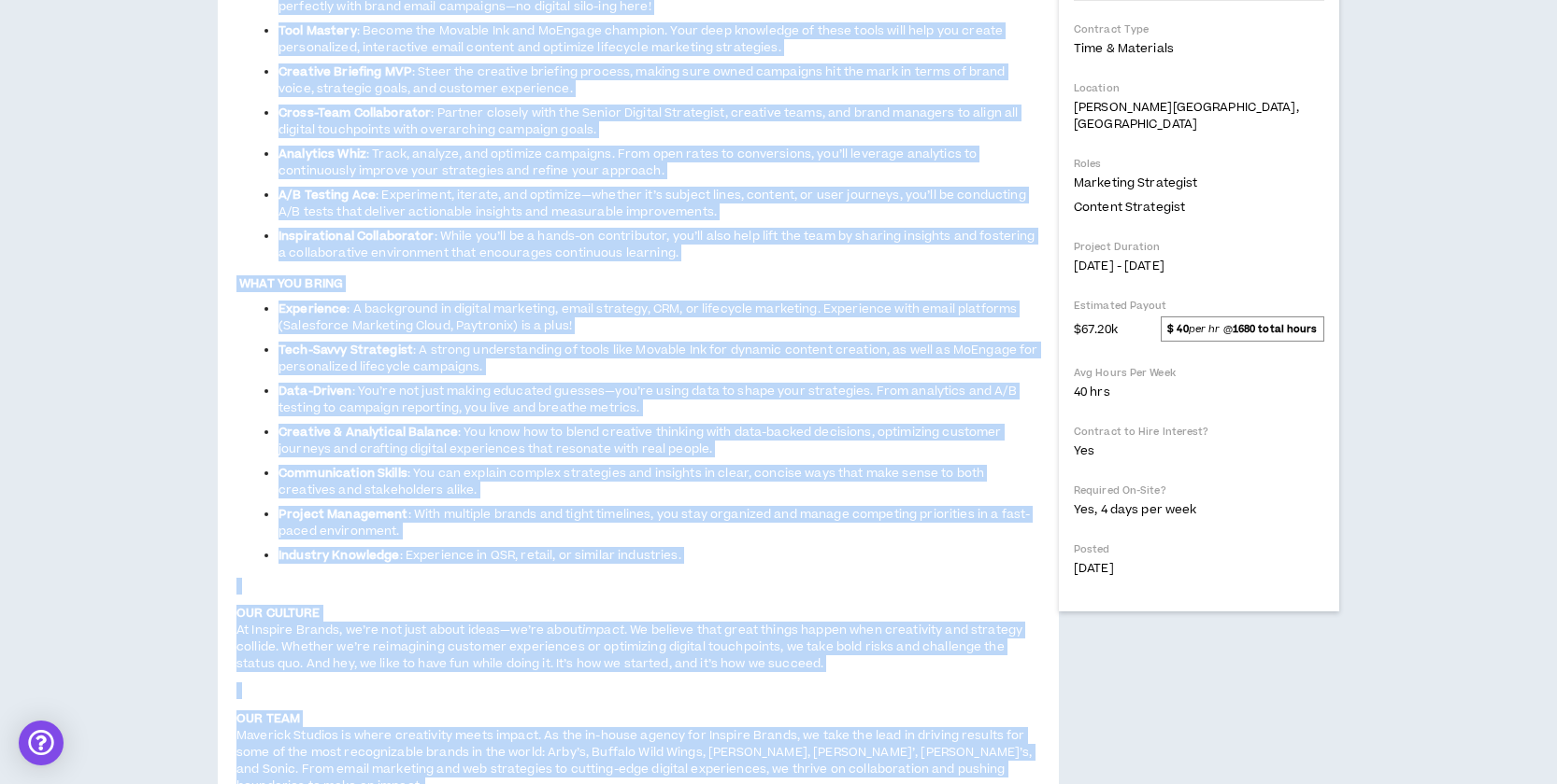
scroll to position [497, 0]
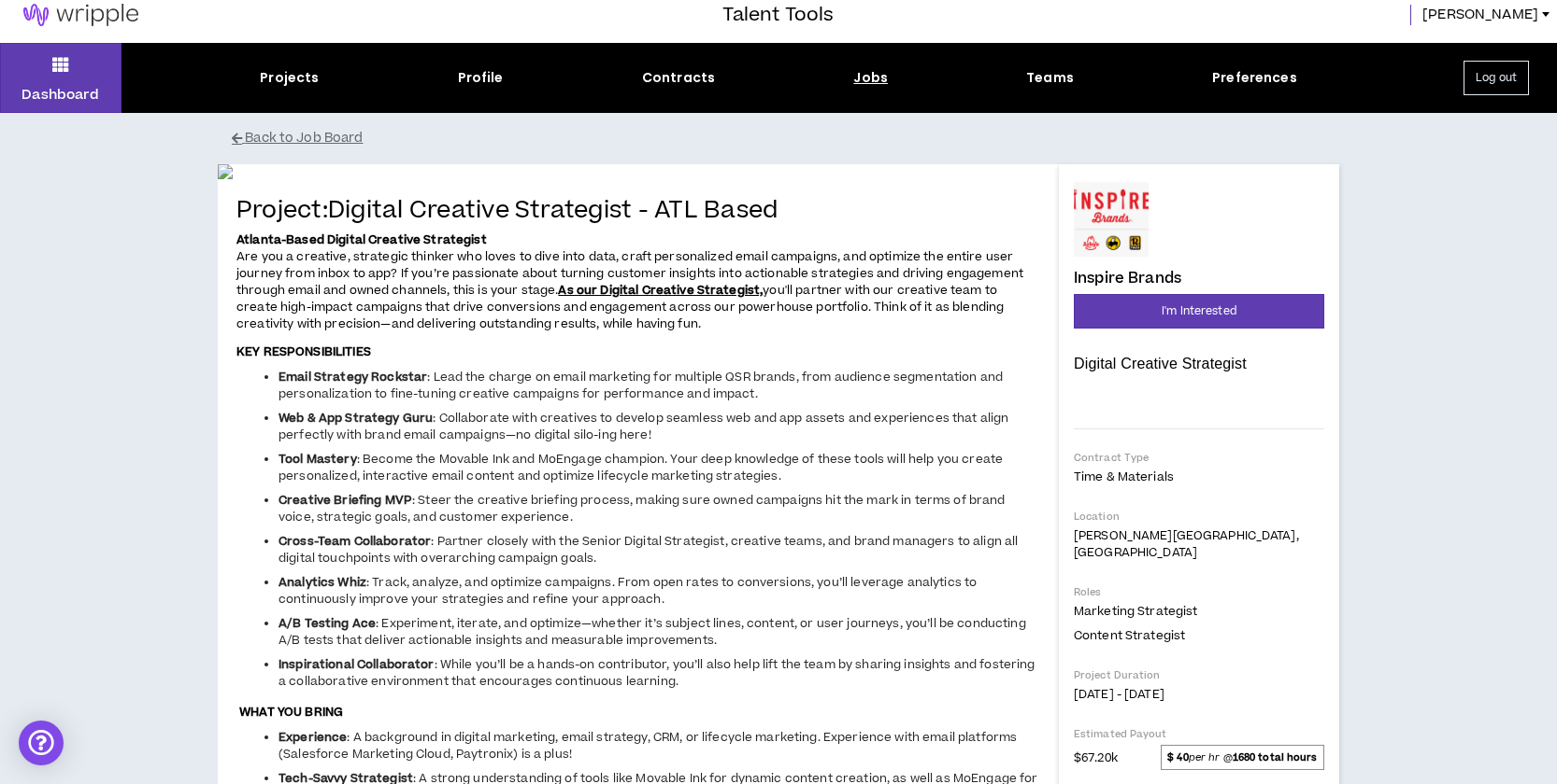
scroll to position [0, 0]
